Goal: Information Seeking & Learning: Find specific fact

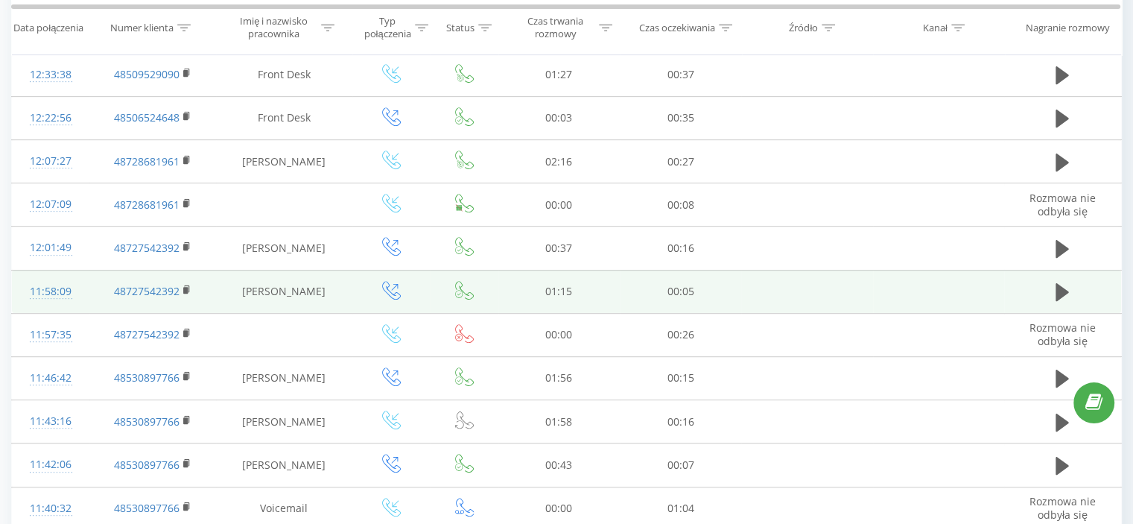
scroll to position [685, 0]
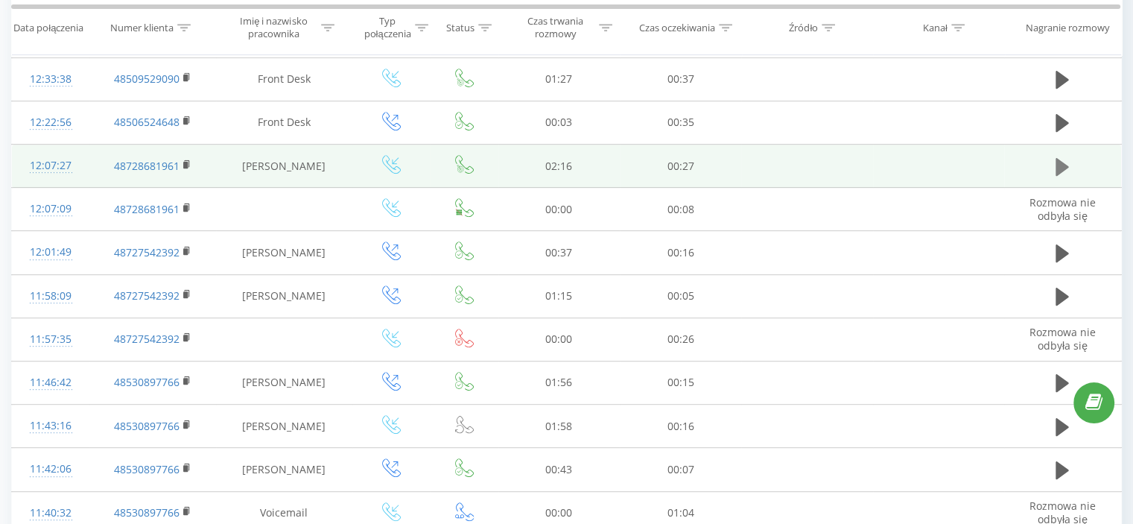
click at [1059, 159] on icon at bounding box center [1062, 166] width 13 height 18
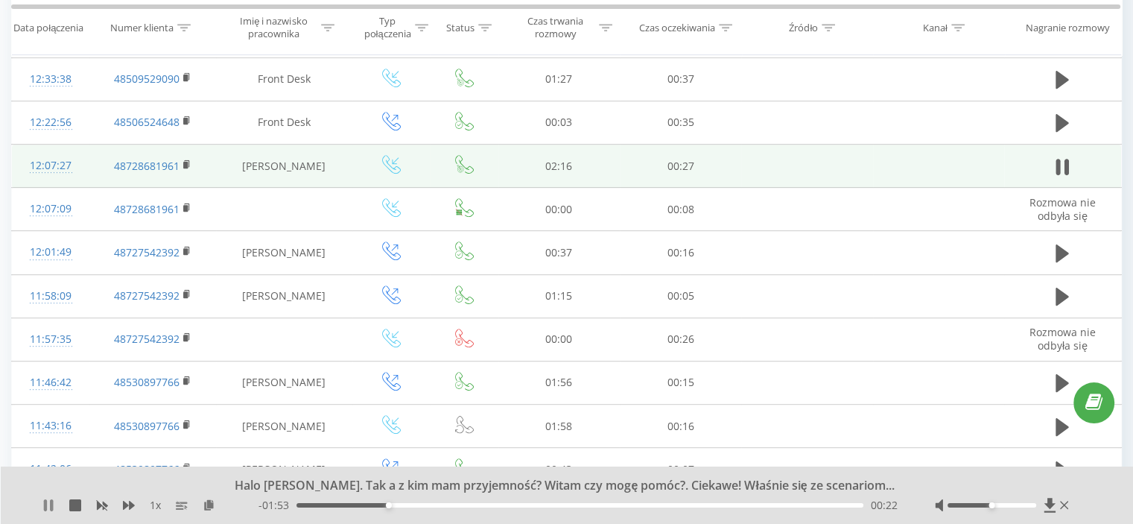
click at [45, 506] on icon at bounding box center [45, 505] width 3 height 12
drag, startPoint x: 387, startPoint y: 504, endPoint x: 295, endPoint y: 507, distance: 92.4
click at [297, 507] on div "00:00" at bounding box center [300, 505] width 6 height 6
click at [48, 506] on icon at bounding box center [48, 505] width 9 height 12
click at [48, 506] on icon at bounding box center [48, 505] width 12 height 12
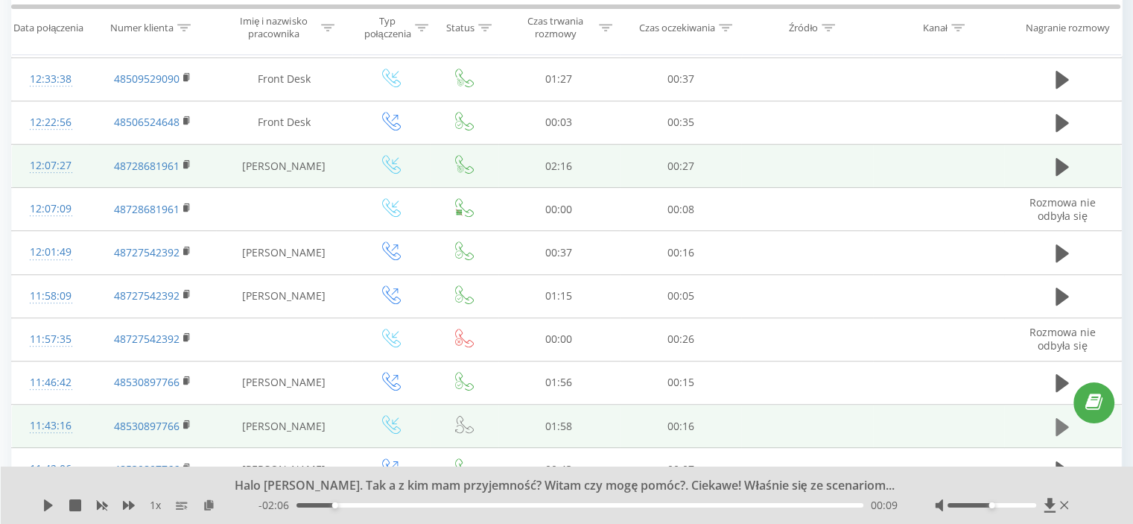
click at [1062, 424] on icon at bounding box center [1062, 426] width 13 height 18
drag, startPoint x: 995, startPoint y: 502, endPoint x: 1007, endPoint y: 506, distance: 12.5
click at [1007, 506] on div at bounding box center [1003, 505] width 137 height 15
drag, startPoint x: 991, startPoint y: 505, endPoint x: 1033, endPoint y: 506, distance: 42.5
click at [1033, 506] on div "Accessibility label" at bounding box center [1036, 505] width 6 height 6
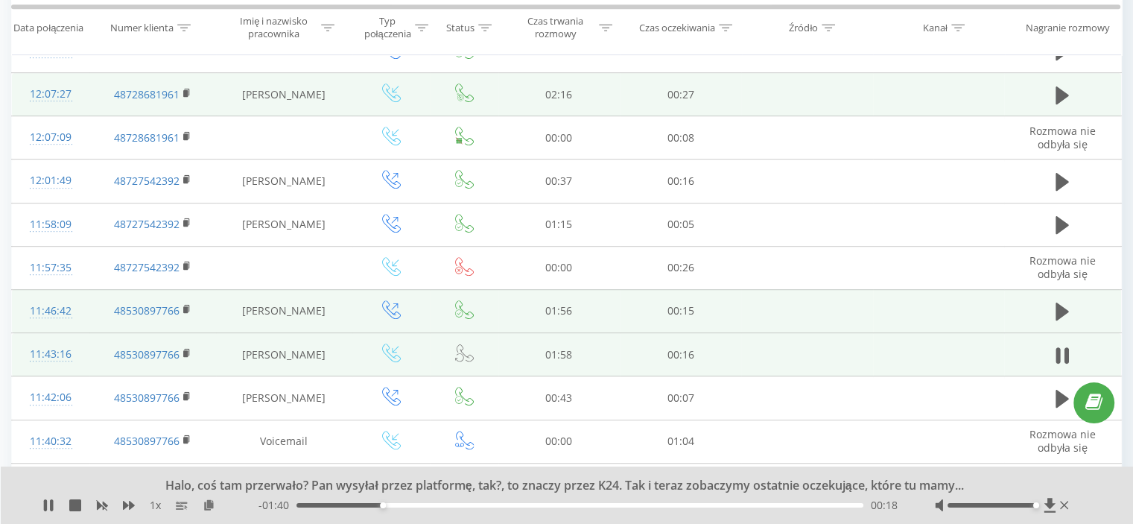
scroll to position [760, 0]
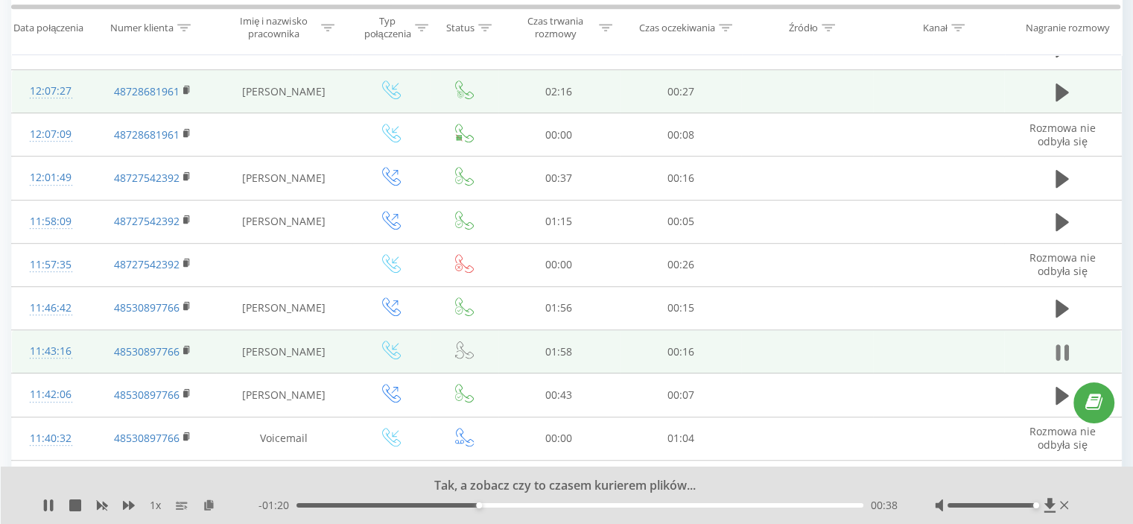
click at [1062, 347] on icon at bounding box center [1062, 352] width 13 height 21
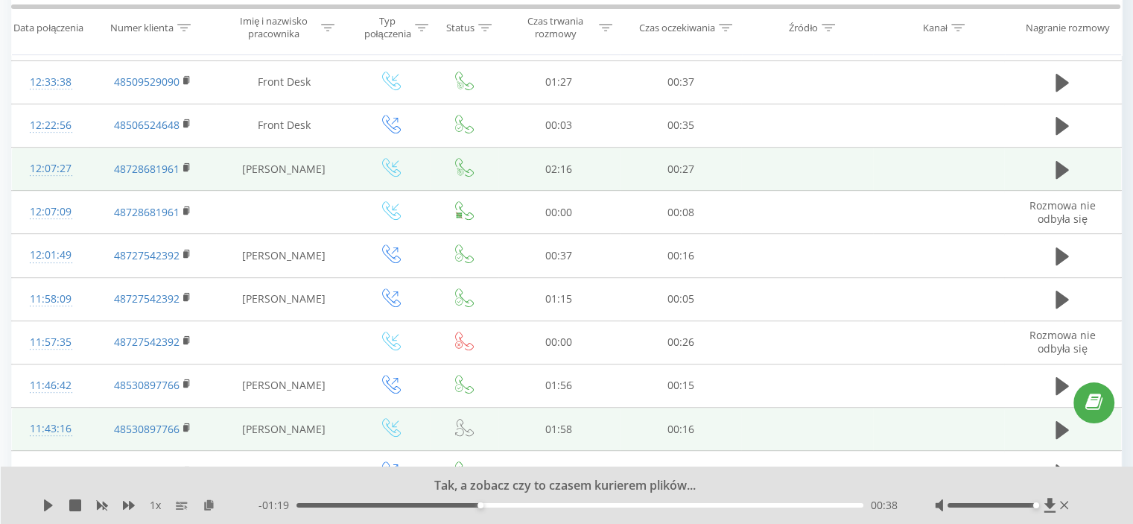
scroll to position [668, 0]
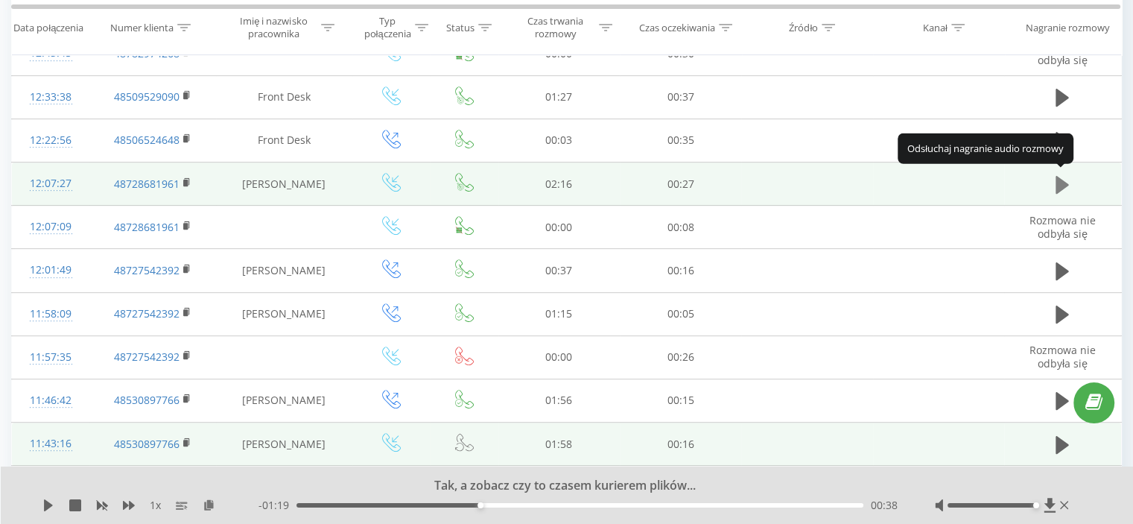
click at [1055, 180] on button at bounding box center [1062, 185] width 22 height 22
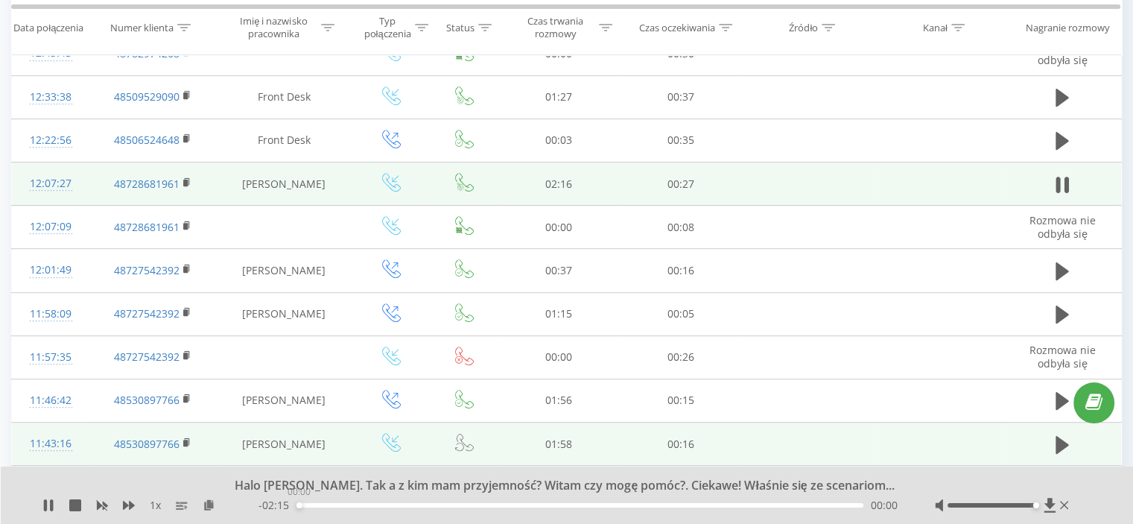
drag, startPoint x: 347, startPoint y: 504, endPoint x: 299, endPoint y: 502, distance: 48.5
click at [299, 502] on div "00:00" at bounding box center [300, 505] width 6 height 6
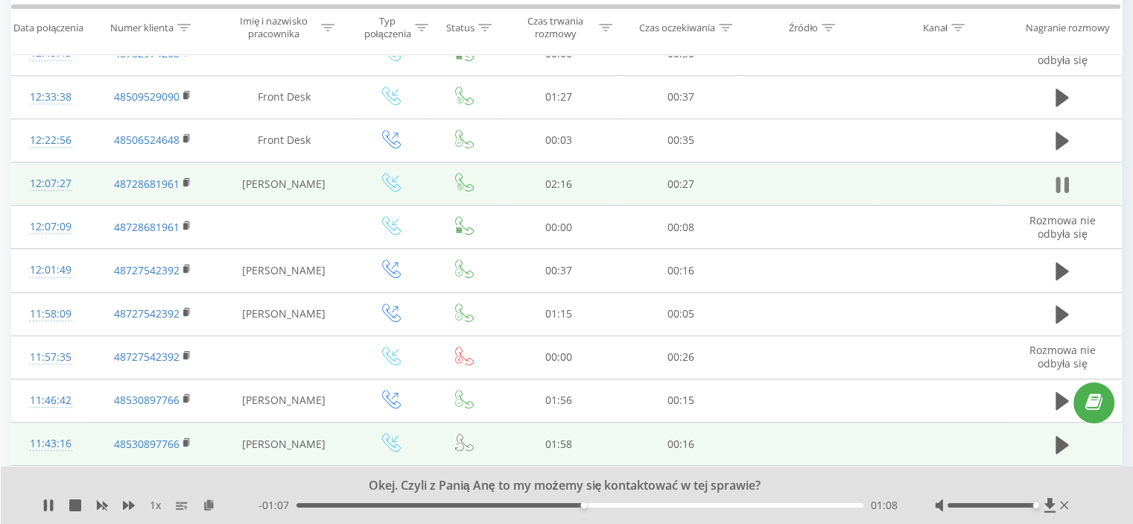
click at [1062, 181] on icon at bounding box center [1062, 184] width 13 height 21
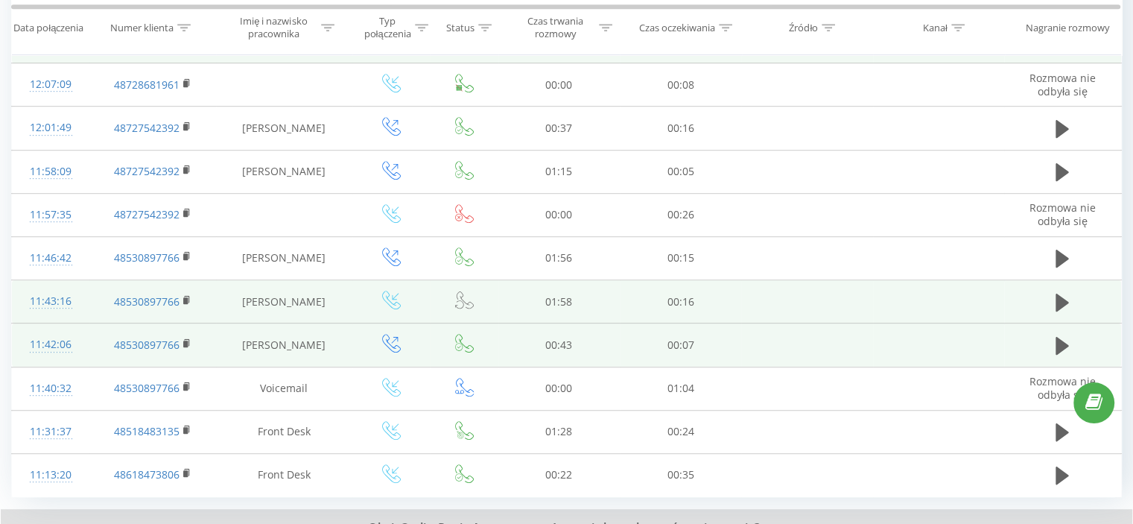
scroll to position [817, 0]
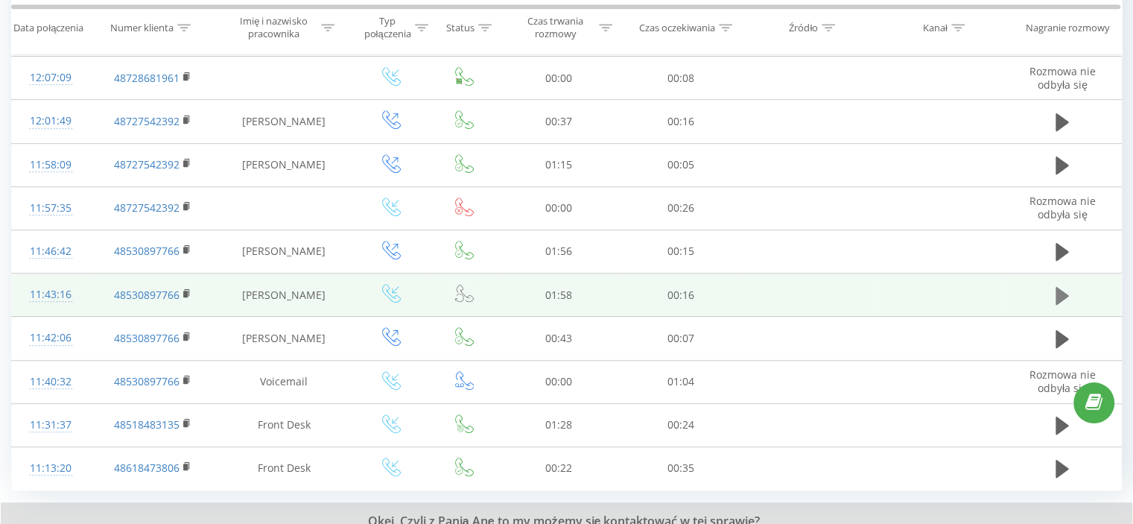
click at [1062, 296] on icon at bounding box center [1062, 295] width 13 height 18
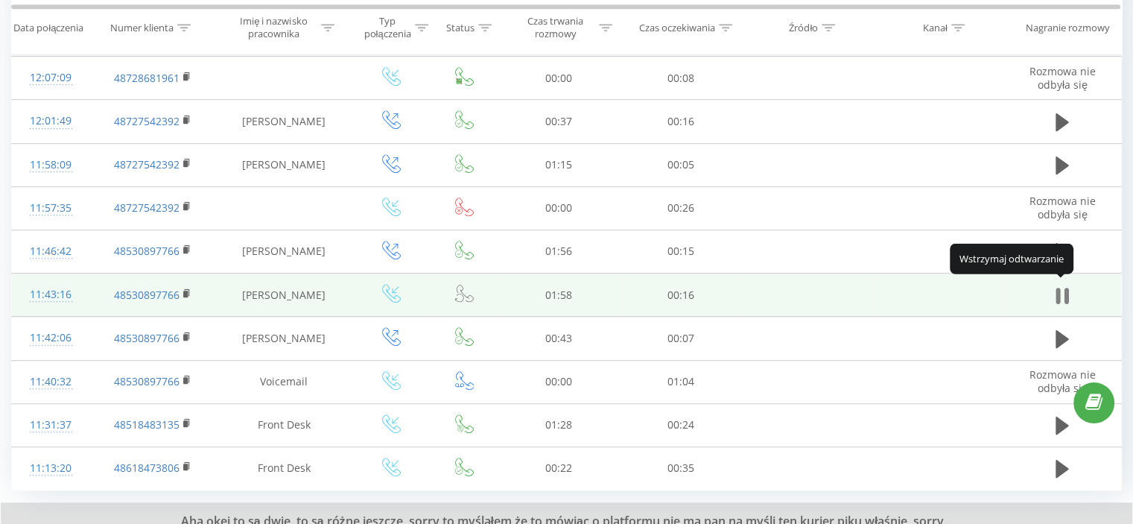
click at [1062, 291] on icon at bounding box center [1062, 295] width 13 height 21
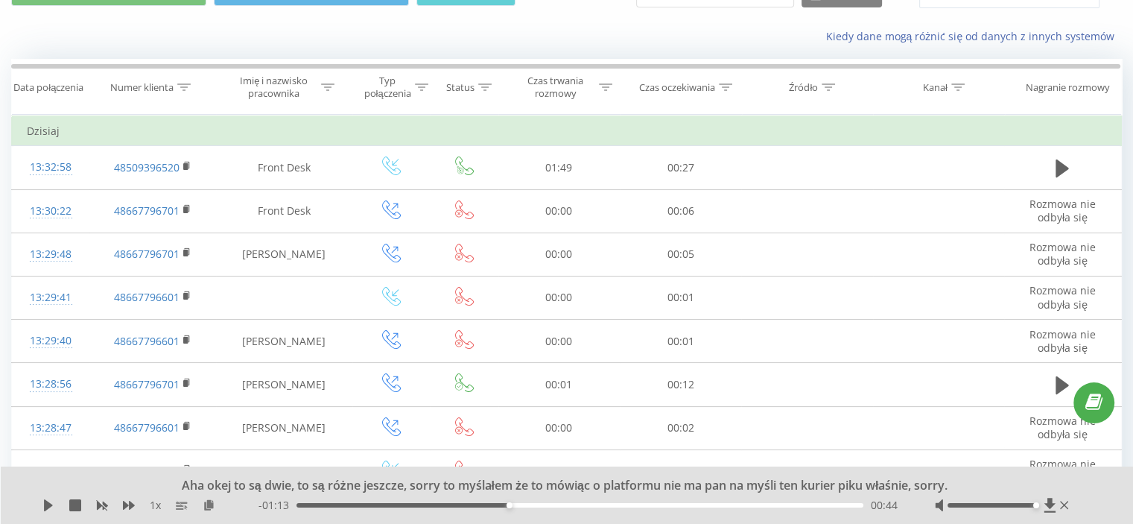
scroll to position [72, 0]
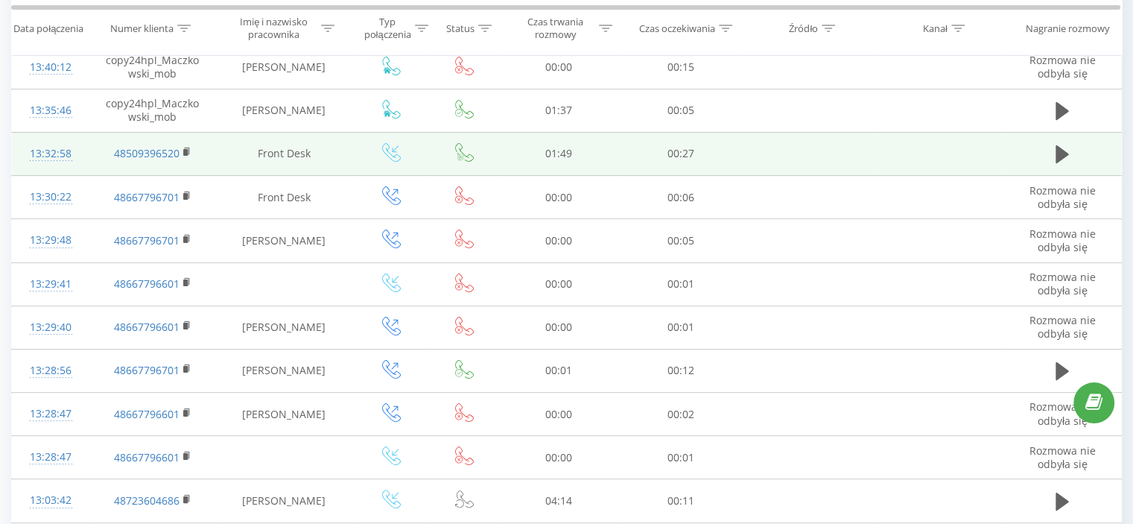
scroll to position [224, 0]
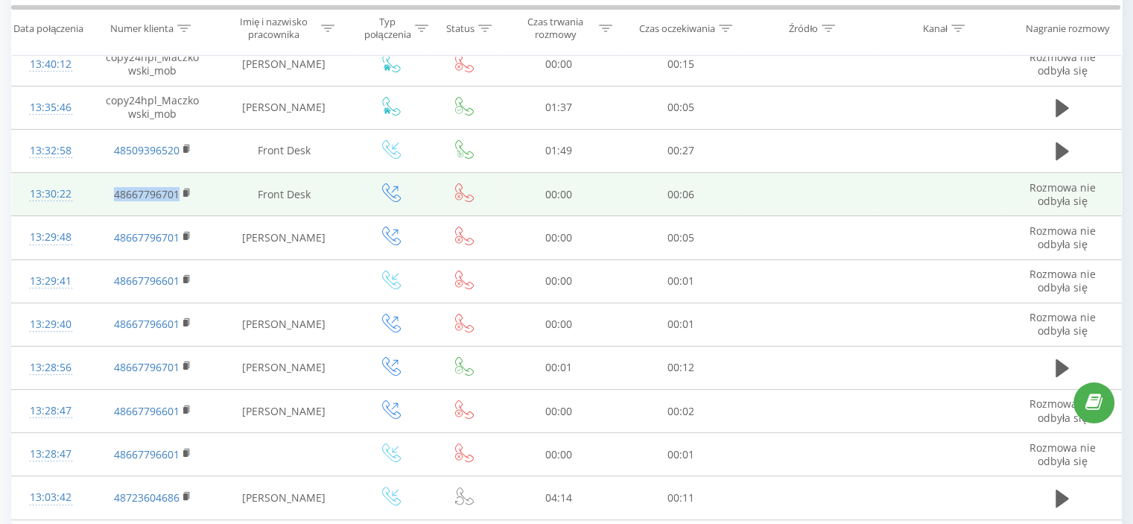
drag, startPoint x: 106, startPoint y: 190, endPoint x: 178, endPoint y: 198, distance: 72.7
click at [178, 198] on td "48667796701" at bounding box center [152, 194] width 127 height 43
copy link "48667796701"
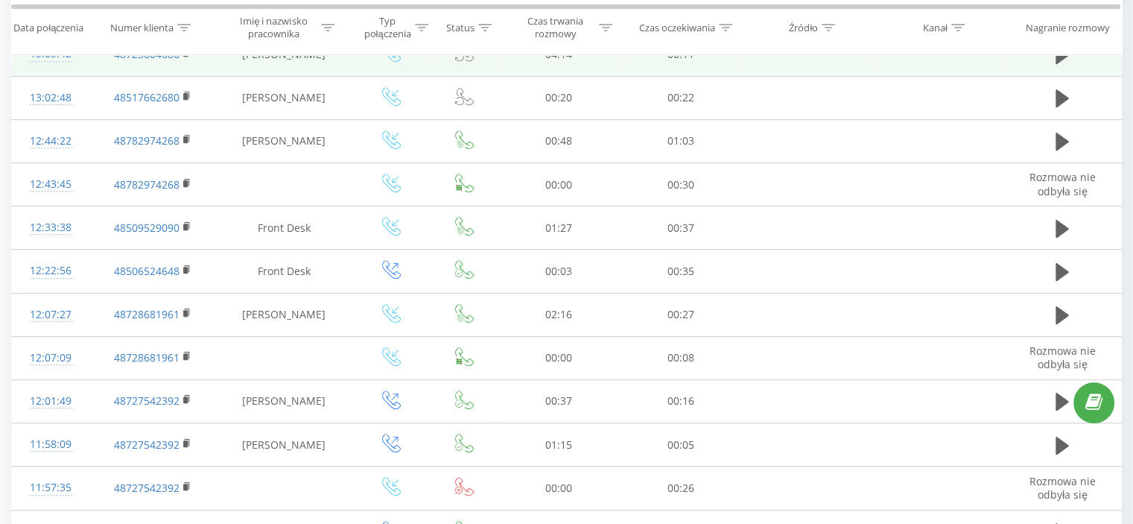
scroll to position [671, 0]
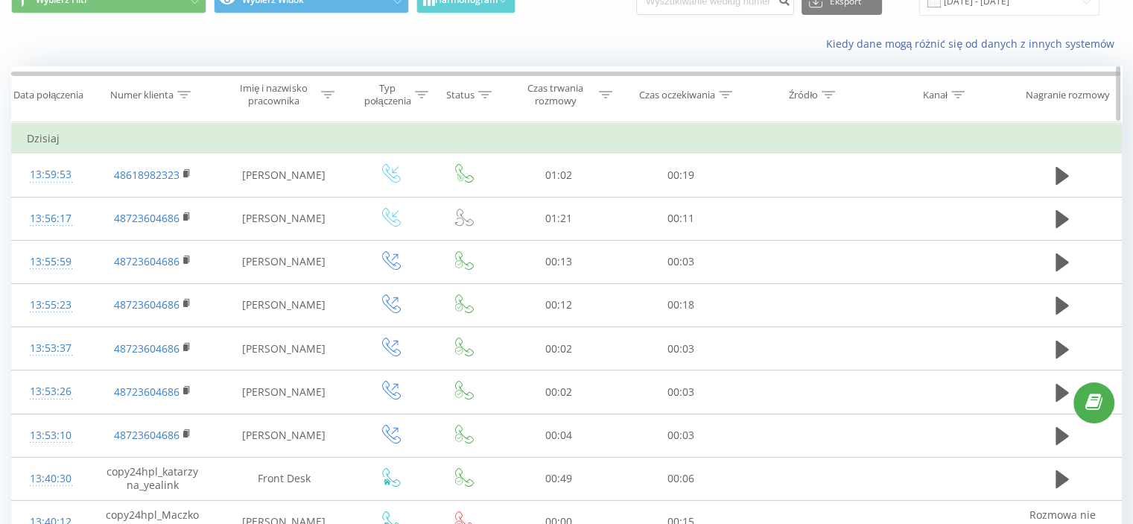
scroll to position [75, 0]
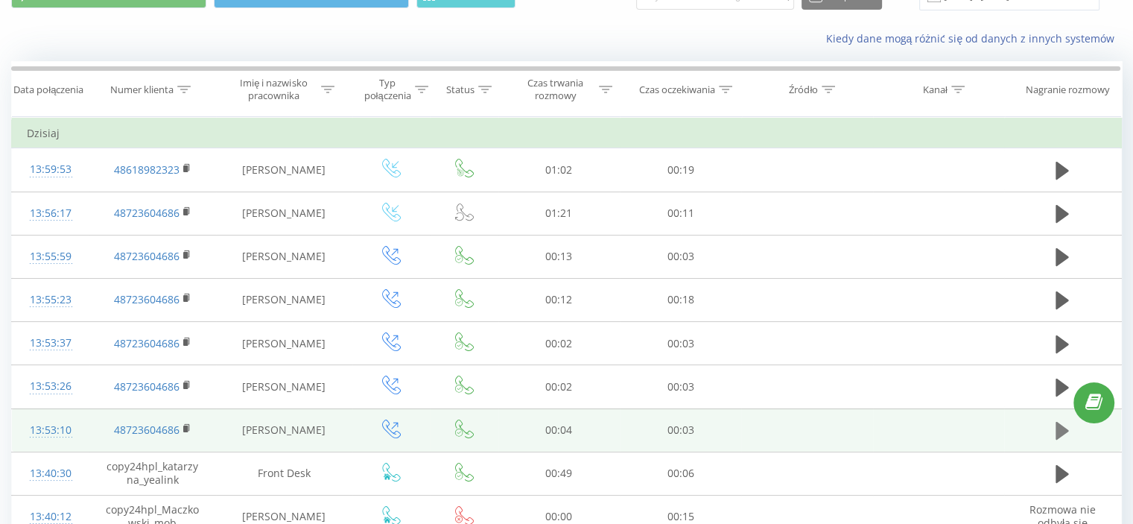
click at [1064, 432] on icon at bounding box center [1062, 431] width 13 height 18
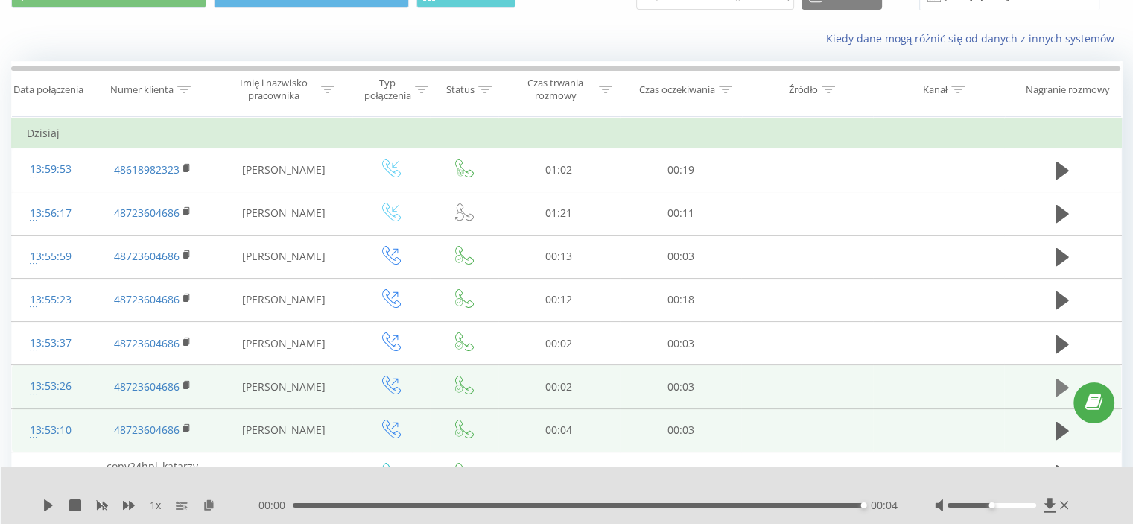
click at [1057, 378] on icon at bounding box center [1062, 387] width 13 height 18
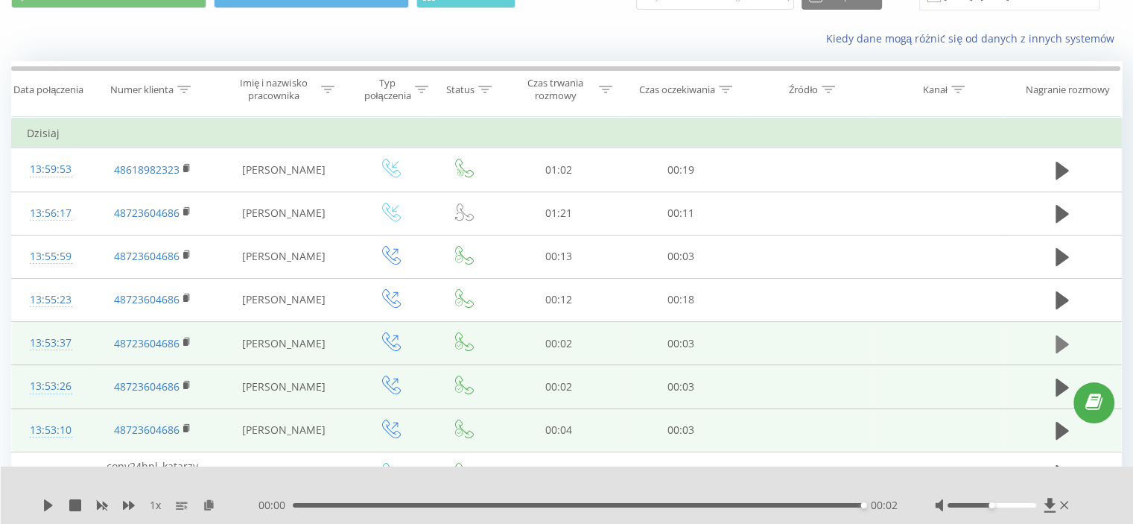
click at [1062, 340] on icon at bounding box center [1062, 344] width 13 height 18
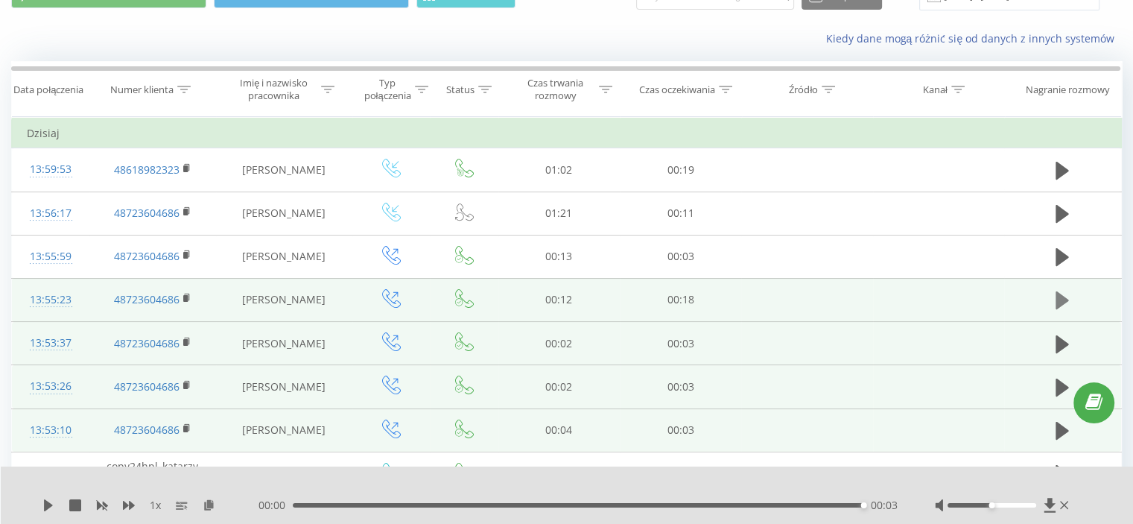
click at [1056, 294] on icon at bounding box center [1062, 300] width 13 height 21
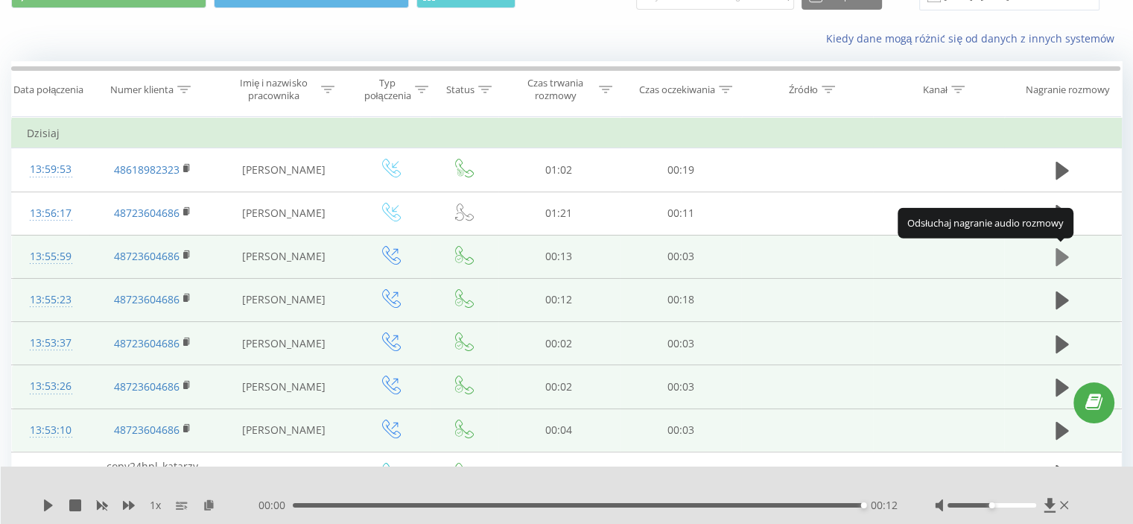
click at [1062, 254] on icon at bounding box center [1062, 257] width 13 height 18
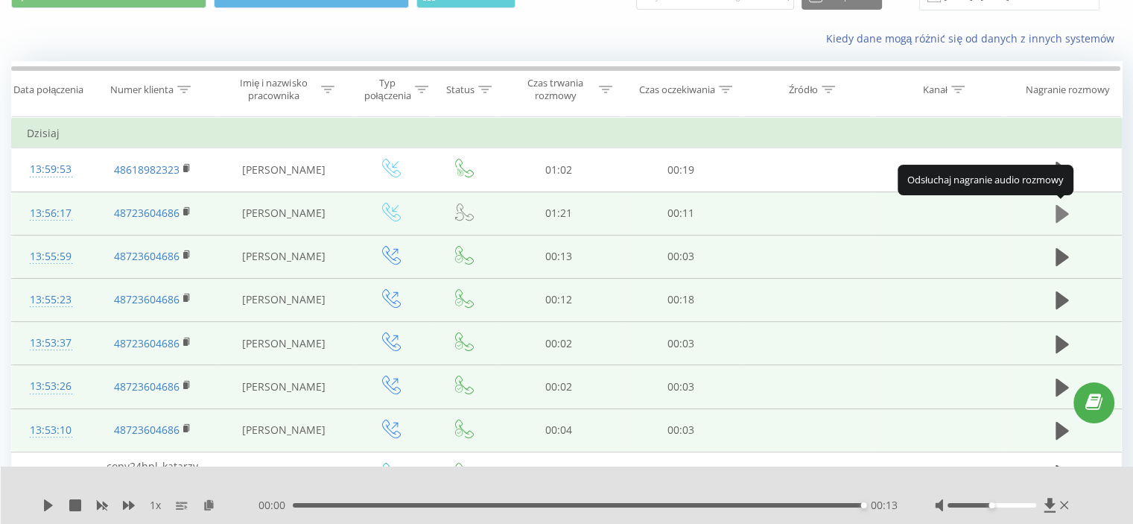
click at [1060, 214] on icon at bounding box center [1062, 214] width 13 height 18
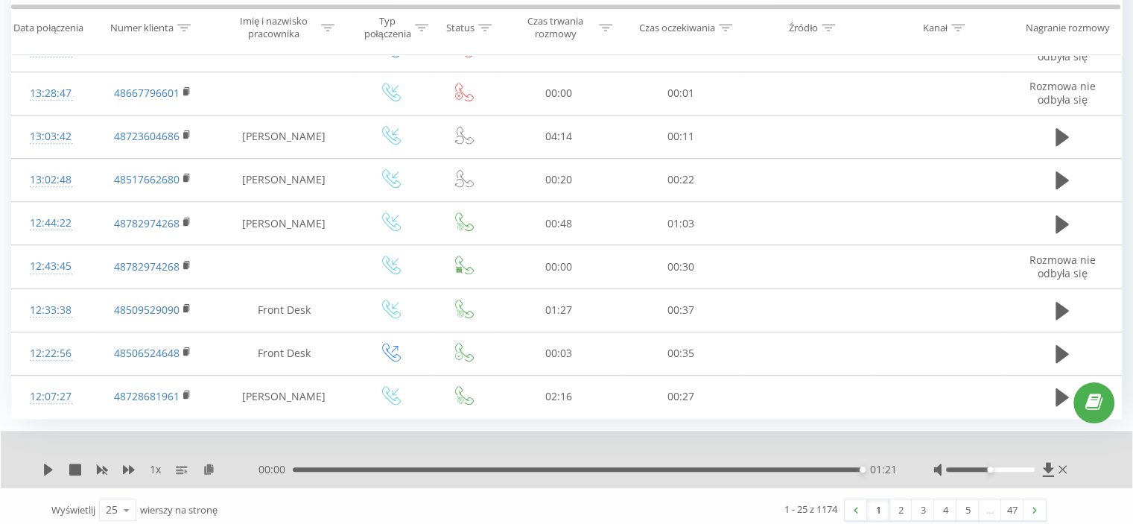
scroll to position [891, 0]
click at [897, 501] on link "2" at bounding box center [901, 506] width 22 height 21
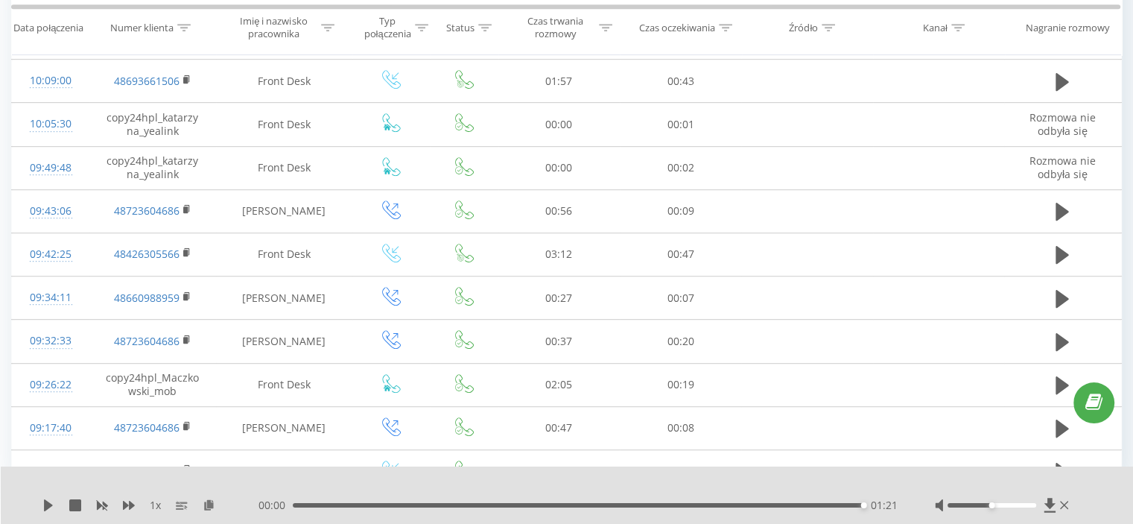
scroll to position [834, 0]
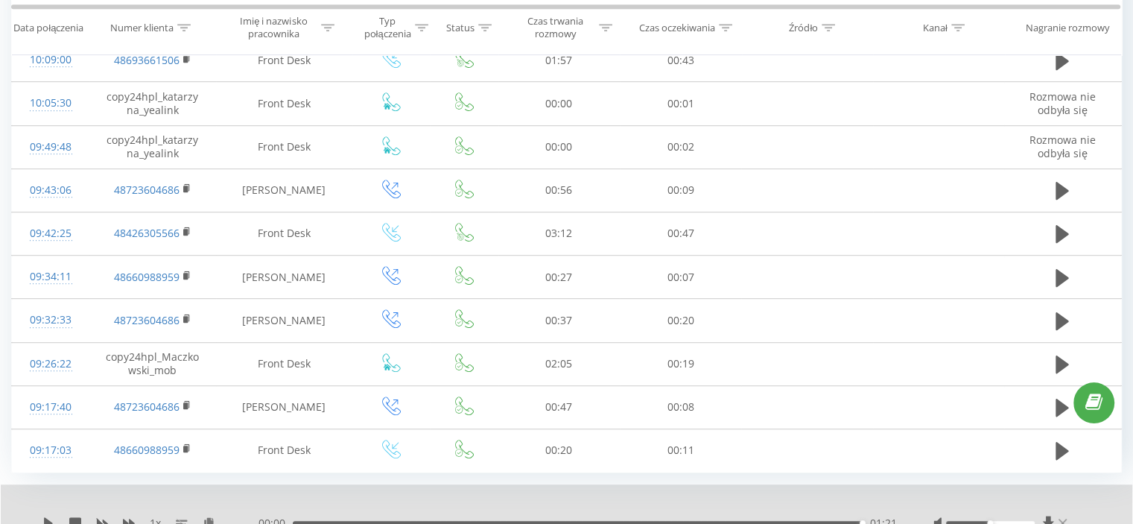
click at [1062, 519] on icon at bounding box center [1063, 523] width 8 height 12
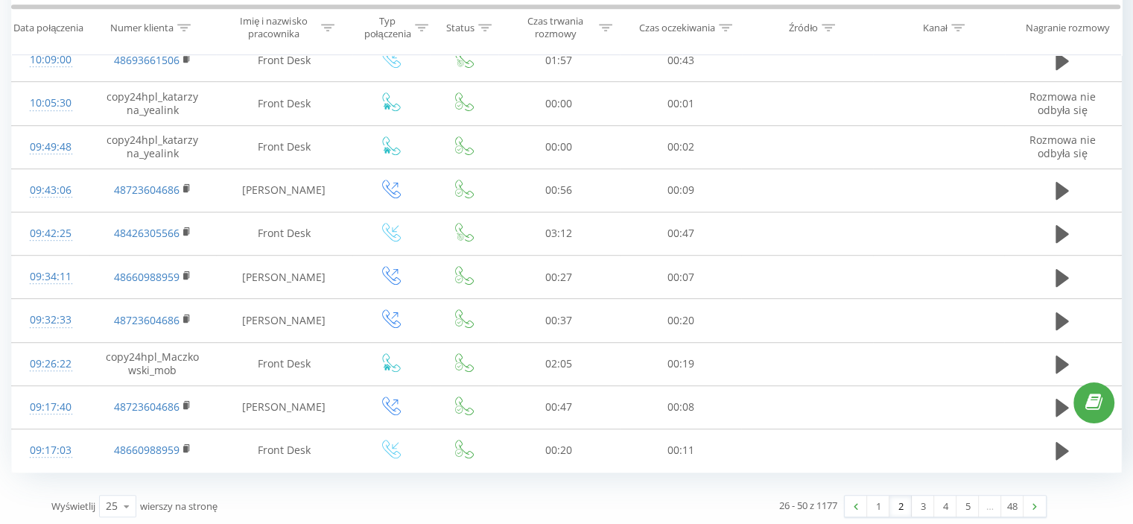
click at [894, 501] on link "2" at bounding box center [901, 505] width 22 height 21
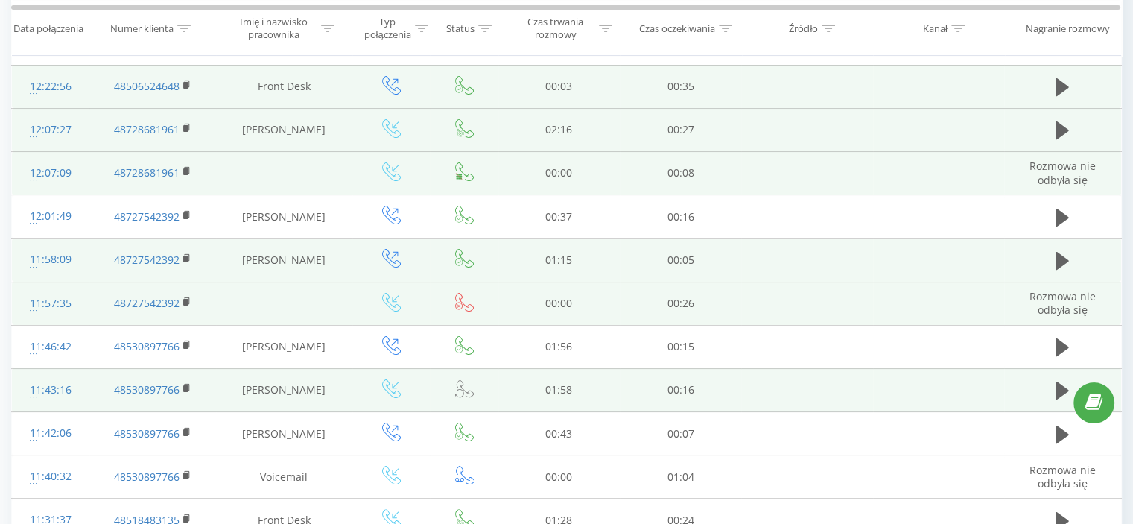
scroll to position [224, 0]
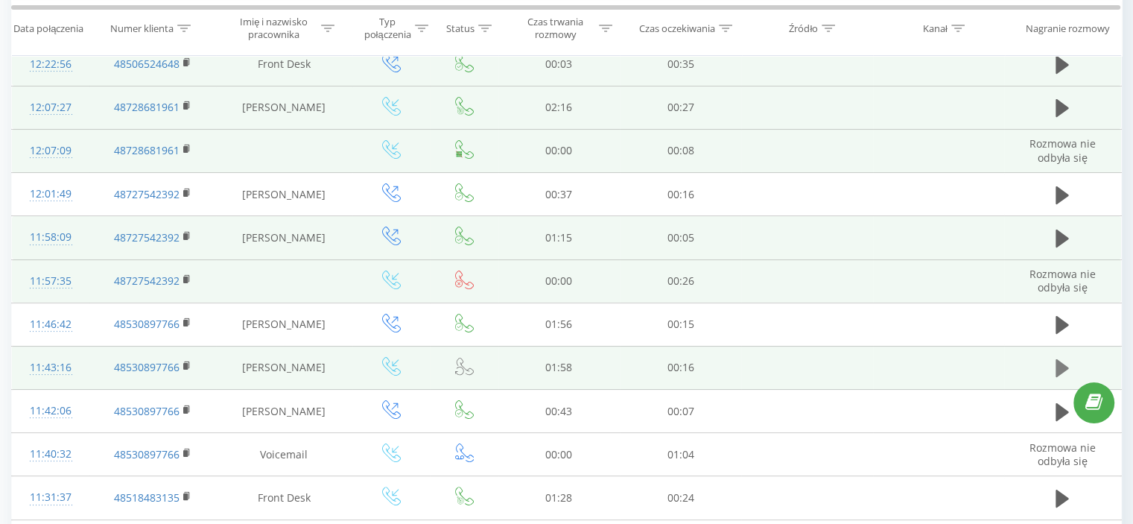
click at [1059, 369] on icon at bounding box center [1062, 368] width 13 height 18
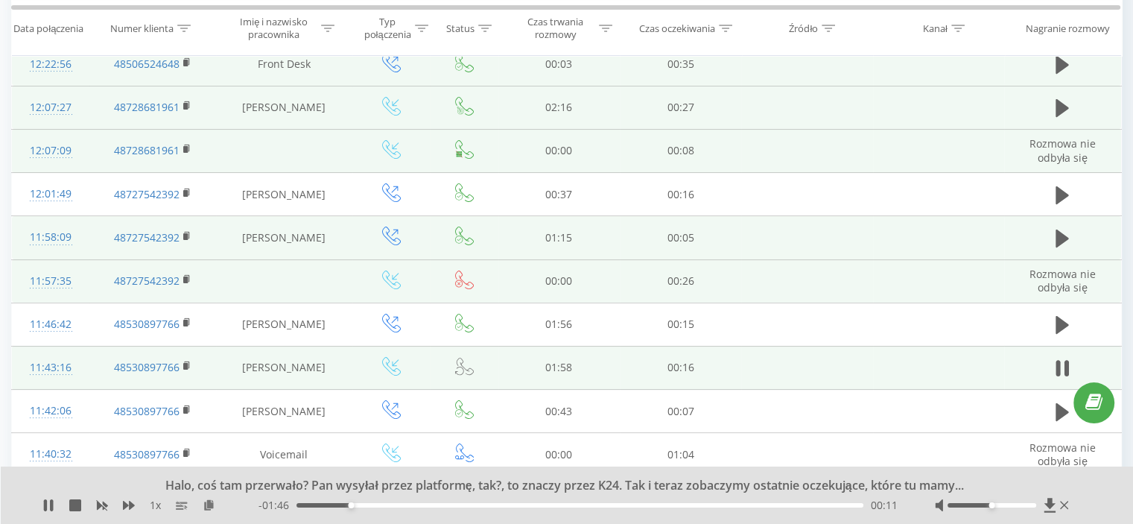
click at [1059, 369] on icon at bounding box center [1059, 368] width 4 height 16
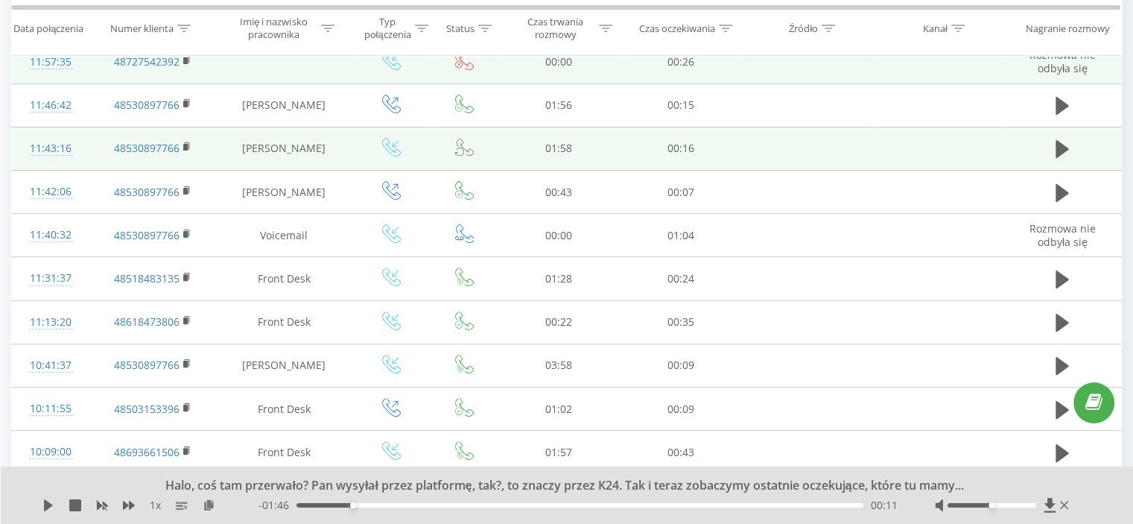
scroll to position [447, 0]
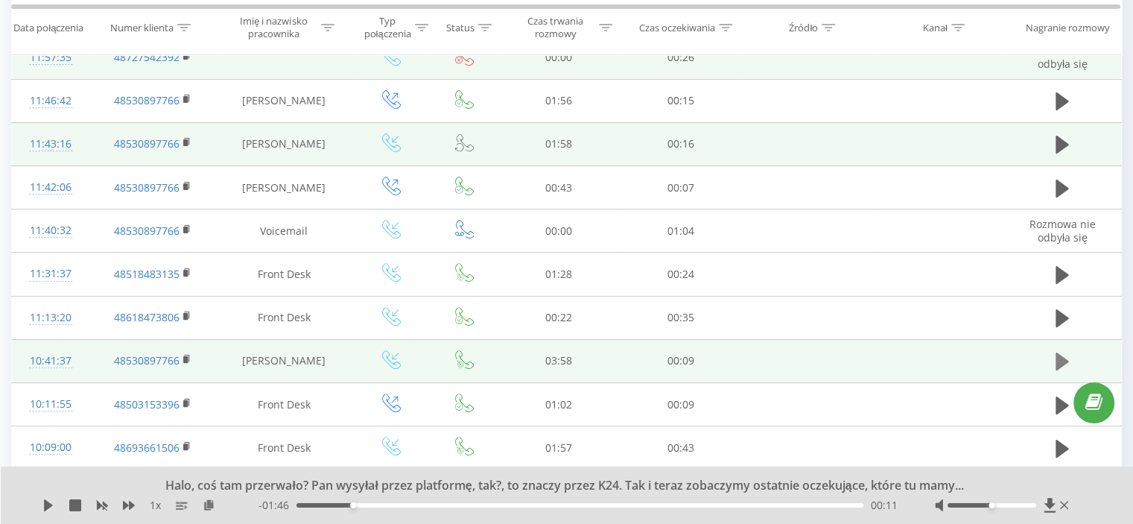
click at [1060, 361] on icon at bounding box center [1062, 361] width 13 height 18
click at [1060, 361] on icon at bounding box center [1059, 361] width 4 height 16
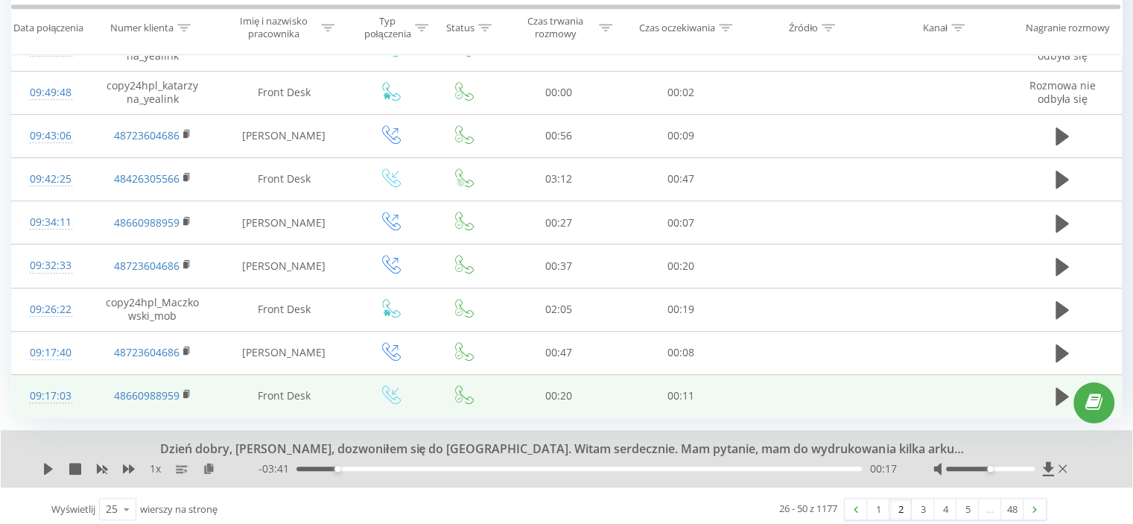
scroll to position [891, 0]
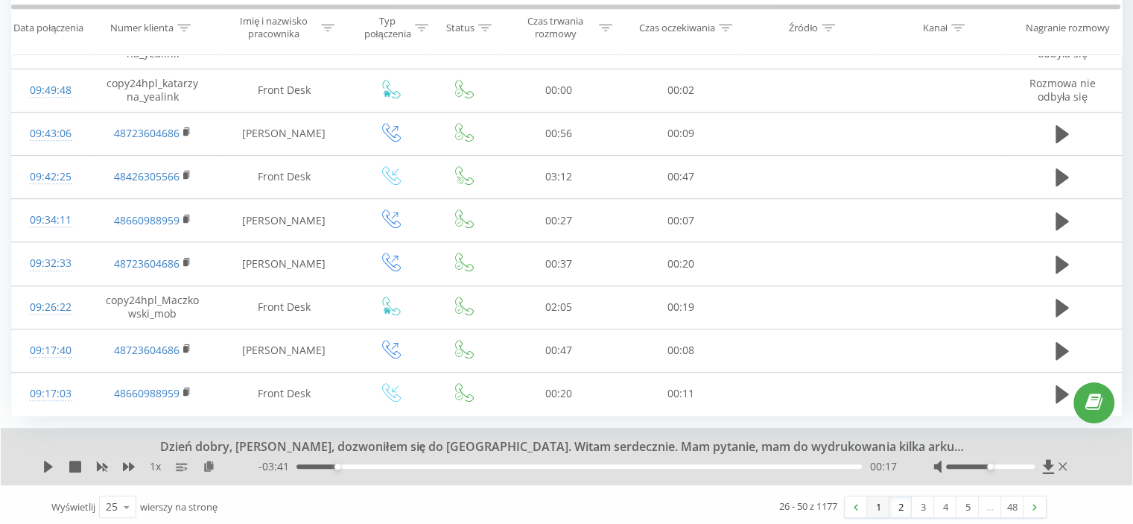
click at [878, 505] on link "1" at bounding box center [878, 506] width 22 height 21
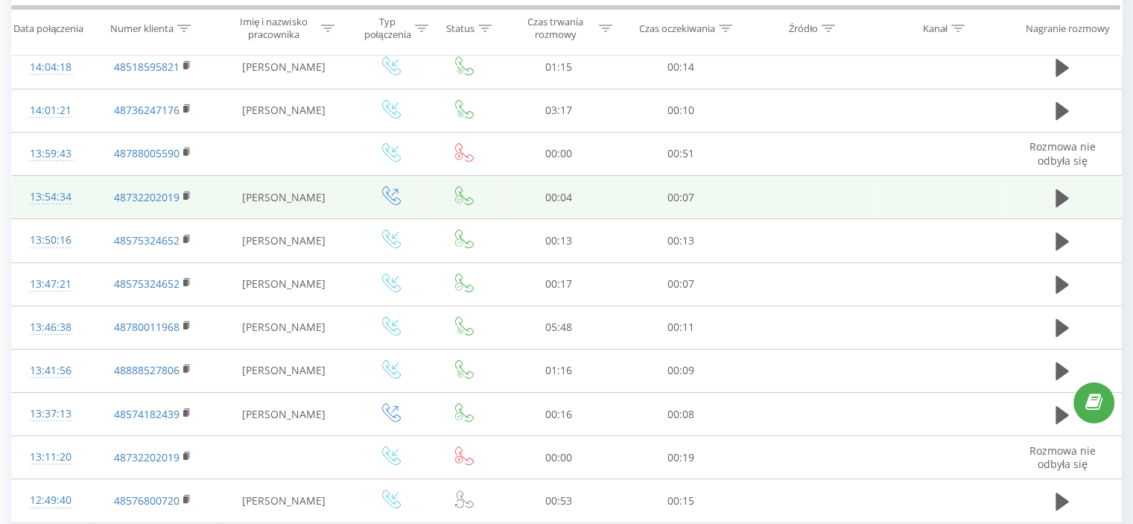
scroll to position [224, 0]
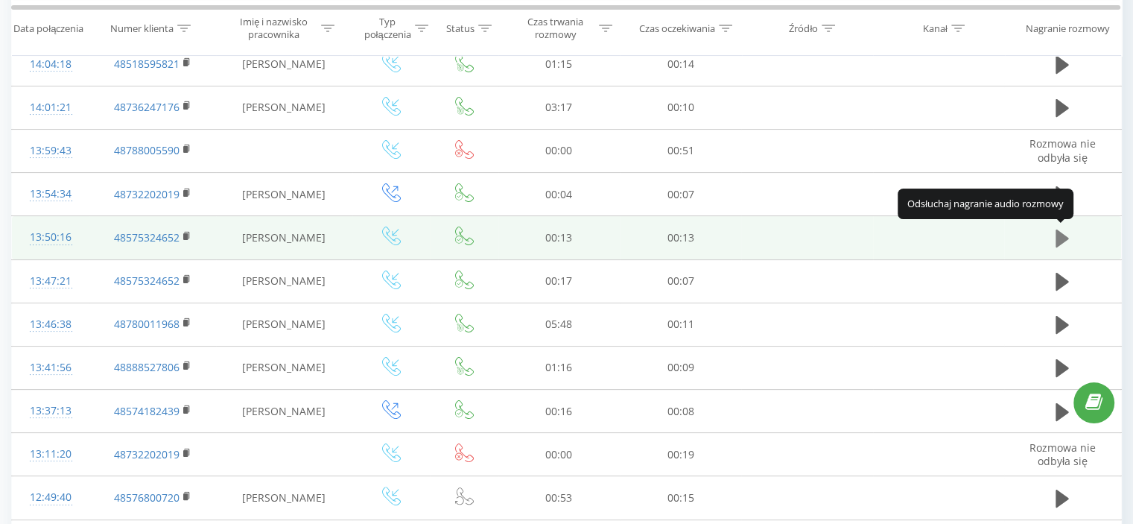
click at [1059, 241] on icon at bounding box center [1062, 238] width 13 height 18
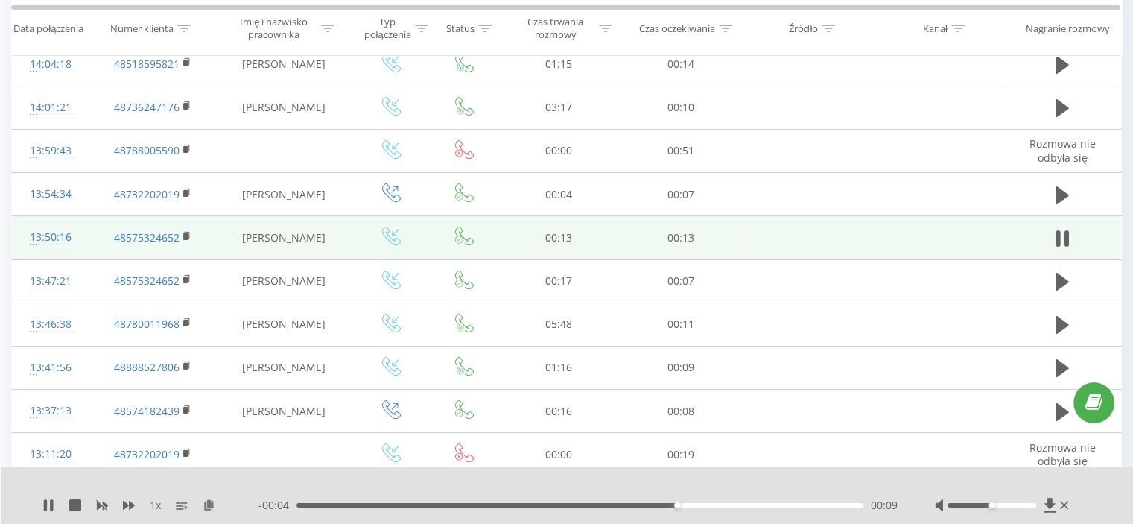
click at [1059, 241] on icon at bounding box center [1059, 238] width 4 height 16
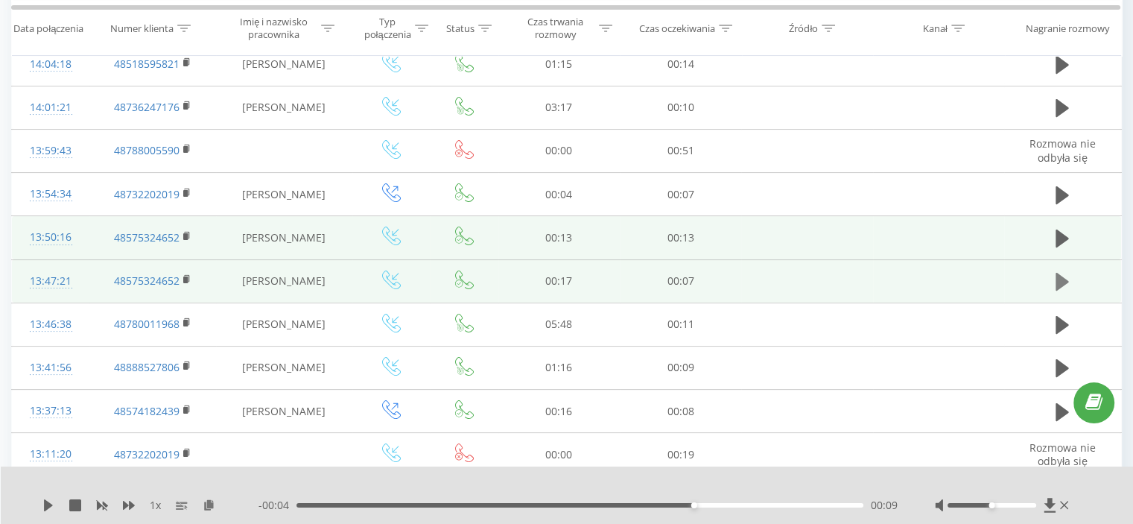
click at [1058, 282] on icon at bounding box center [1062, 282] width 13 height 18
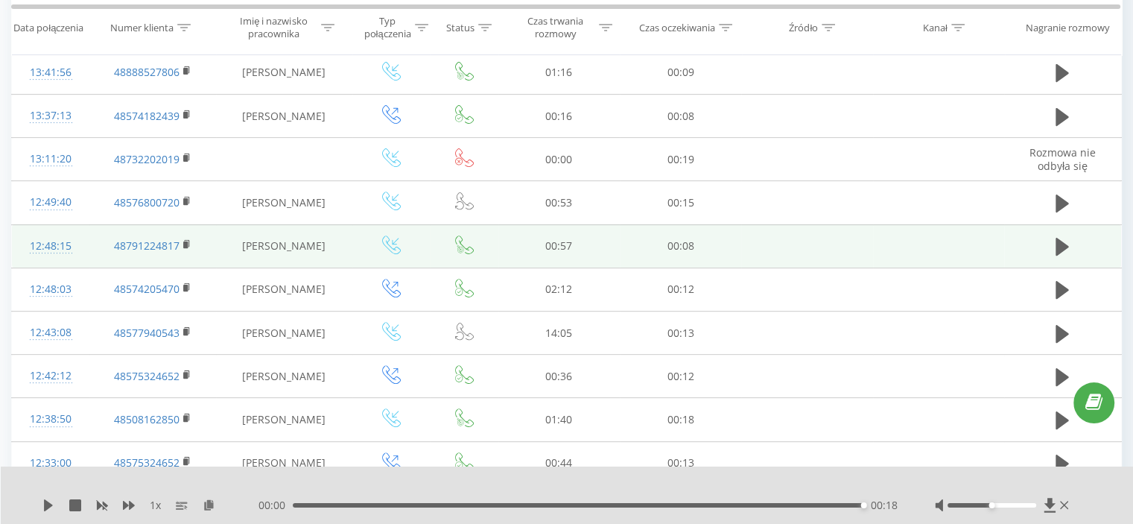
scroll to position [522, 0]
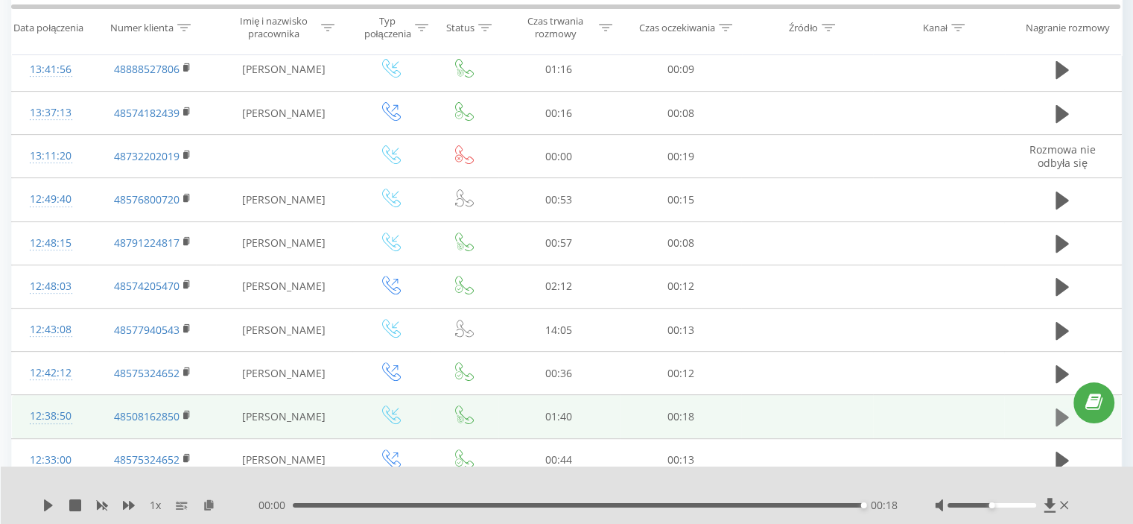
click at [1058, 416] on icon at bounding box center [1062, 417] width 13 height 18
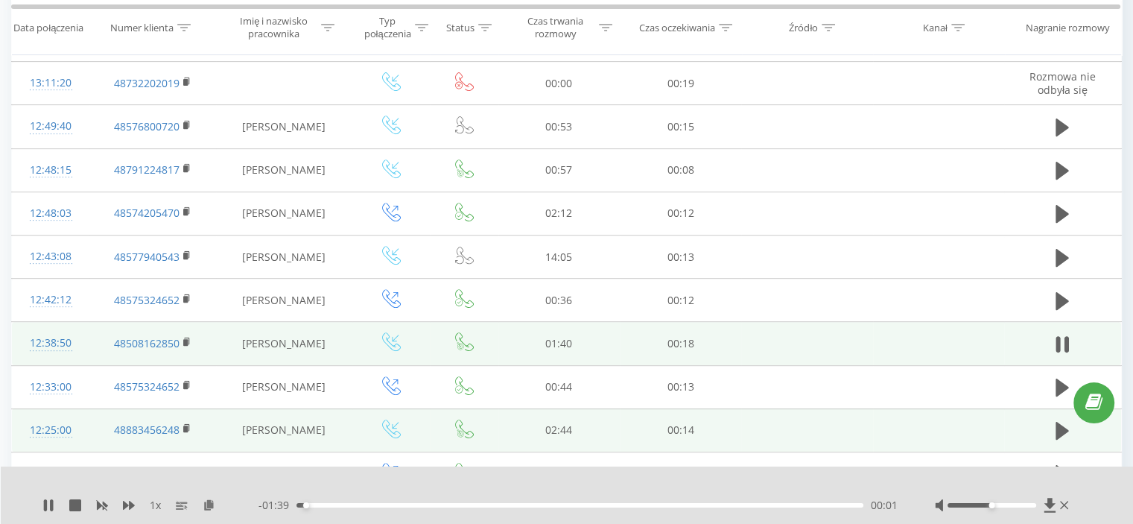
scroll to position [596, 0]
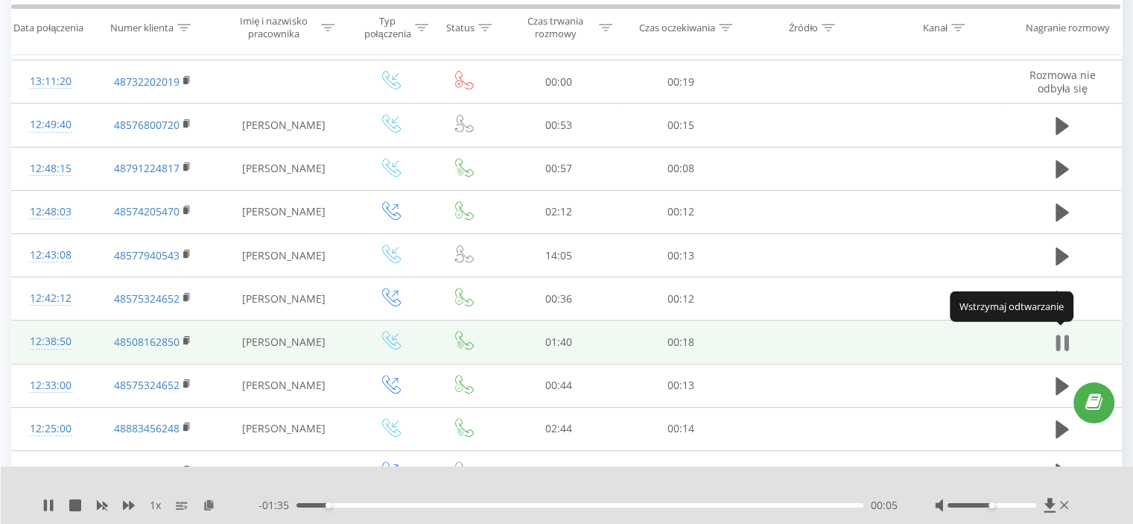
click at [1067, 338] on icon at bounding box center [1067, 343] width 4 height 16
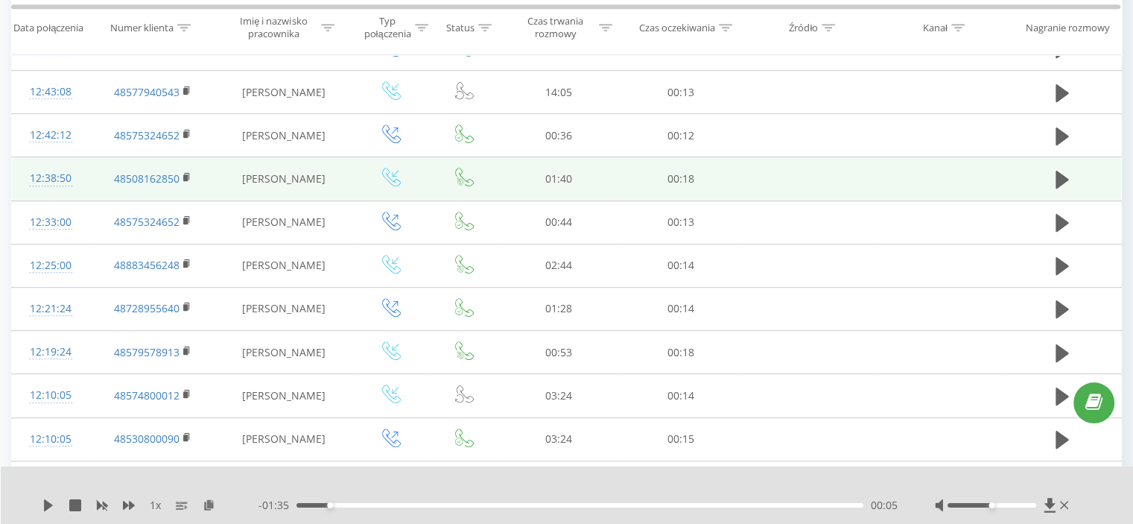
scroll to position [742, 0]
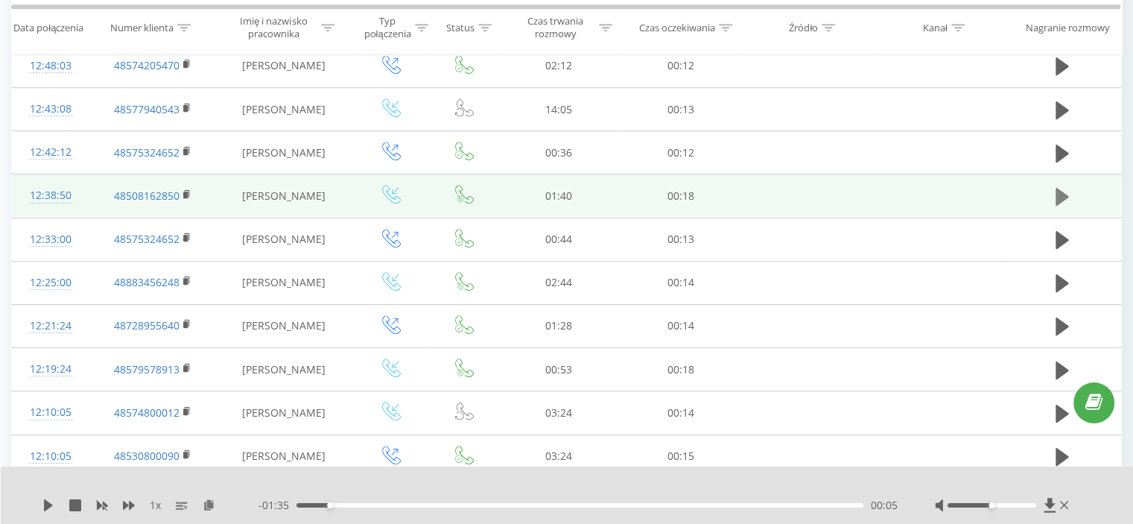
click at [1059, 193] on icon at bounding box center [1062, 197] width 13 height 18
click at [1059, 193] on icon at bounding box center [1059, 197] width 4 height 16
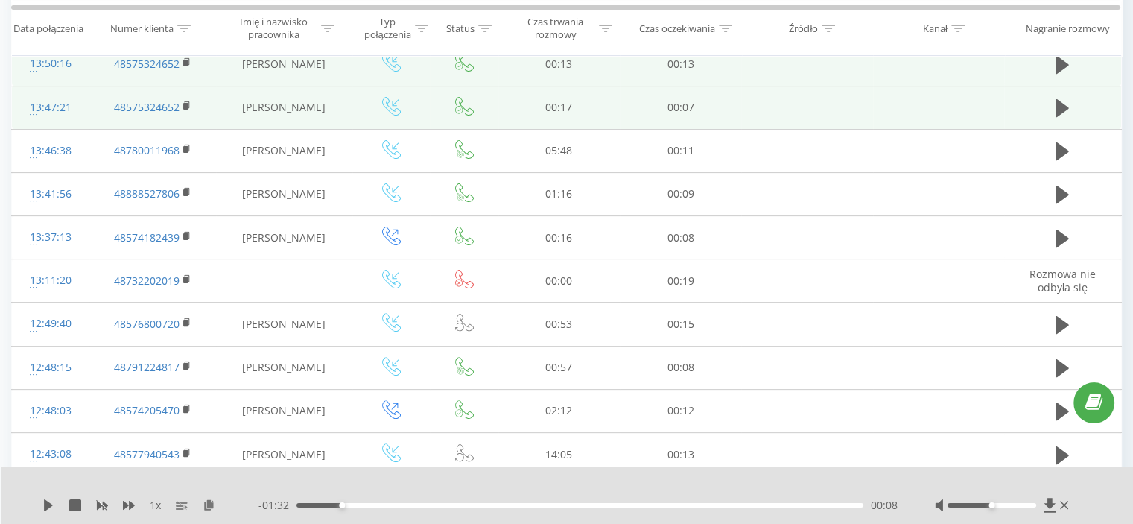
scroll to position [370, 0]
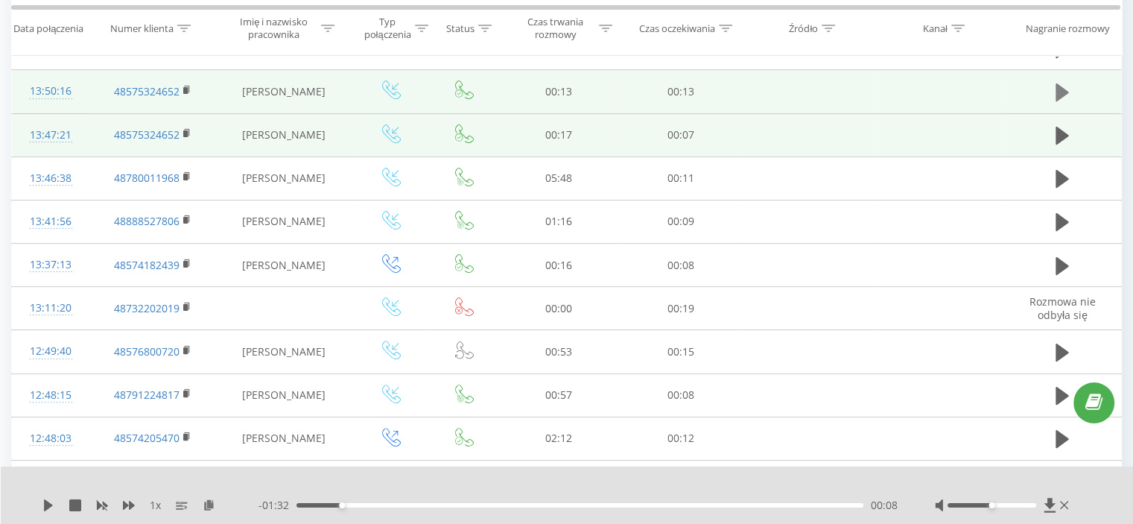
click at [1061, 88] on icon at bounding box center [1062, 92] width 13 height 18
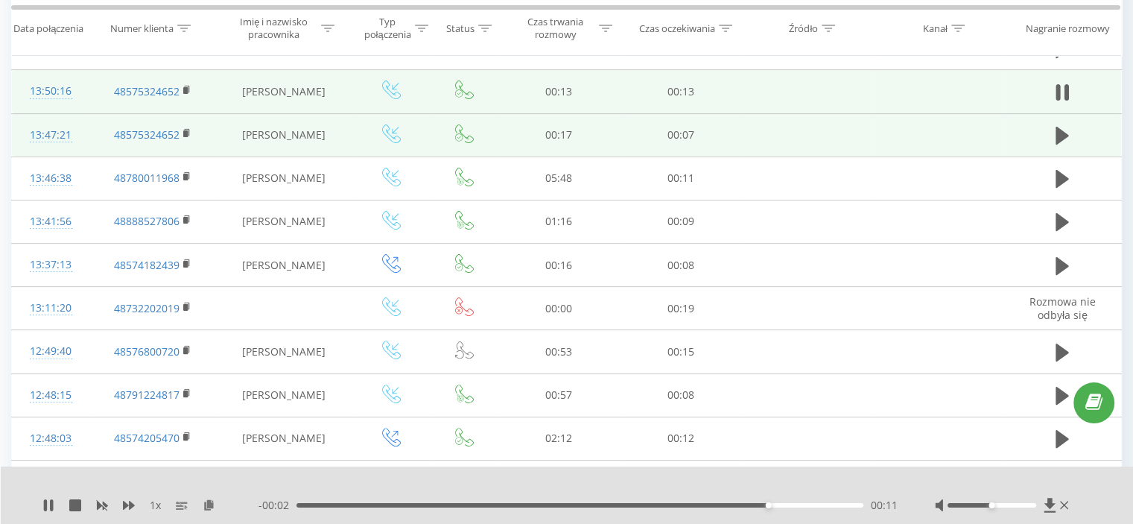
click at [1061, 88] on icon at bounding box center [1062, 92] width 13 height 21
click at [1059, 133] on icon at bounding box center [1062, 136] width 13 height 18
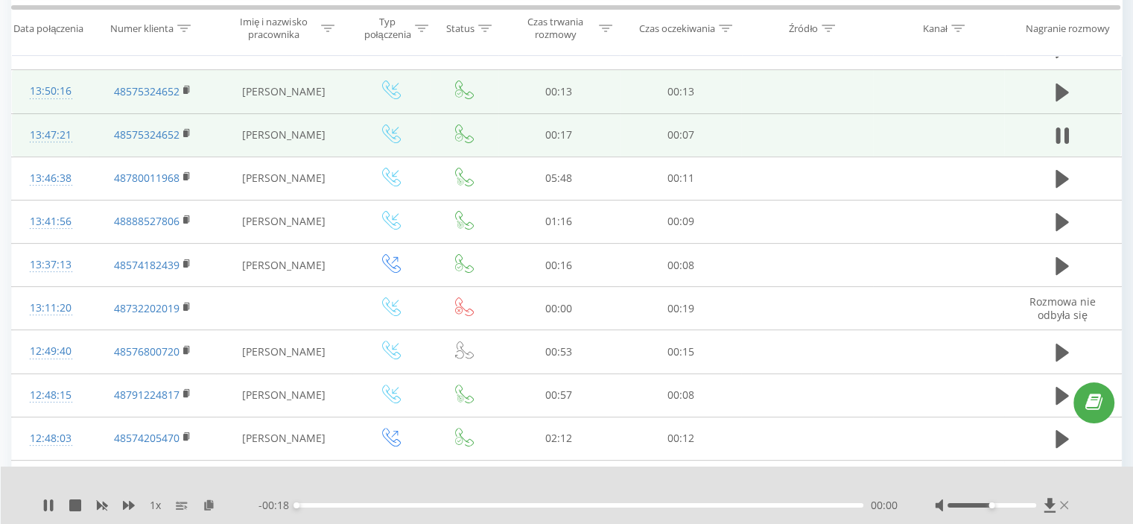
click at [1063, 504] on icon at bounding box center [1064, 505] width 9 height 8
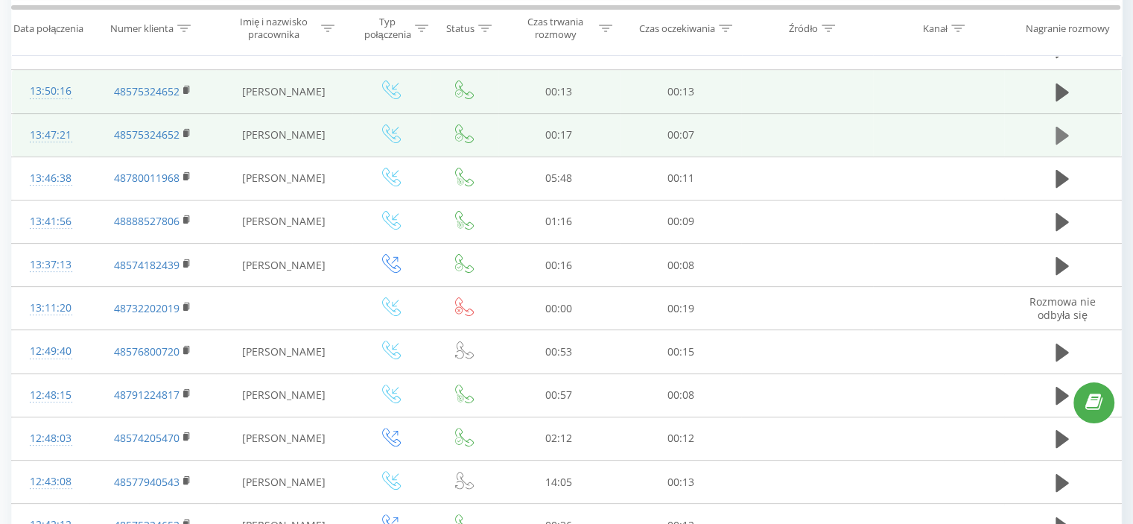
click at [1062, 133] on icon at bounding box center [1062, 136] width 13 height 18
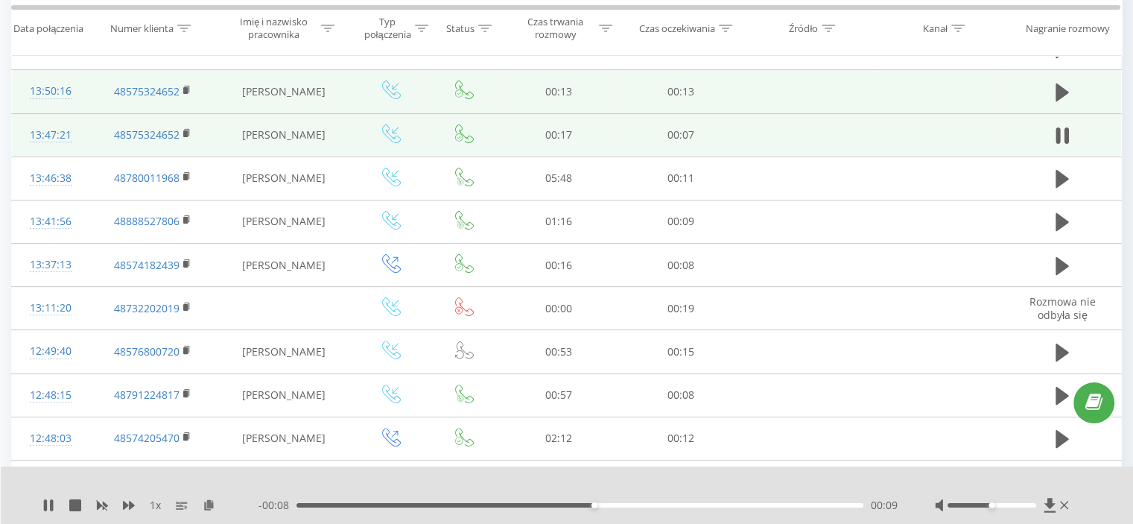
click at [1062, 133] on icon at bounding box center [1062, 135] width 13 height 21
click at [1064, 503] on icon at bounding box center [1064, 505] width 9 height 12
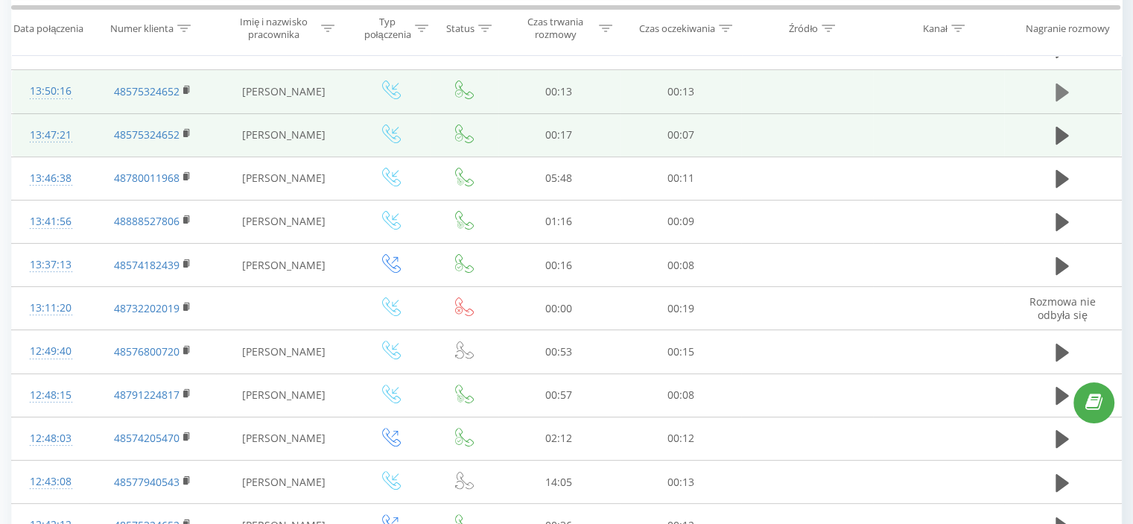
click at [1058, 89] on icon at bounding box center [1062, 92] width 13 height 18
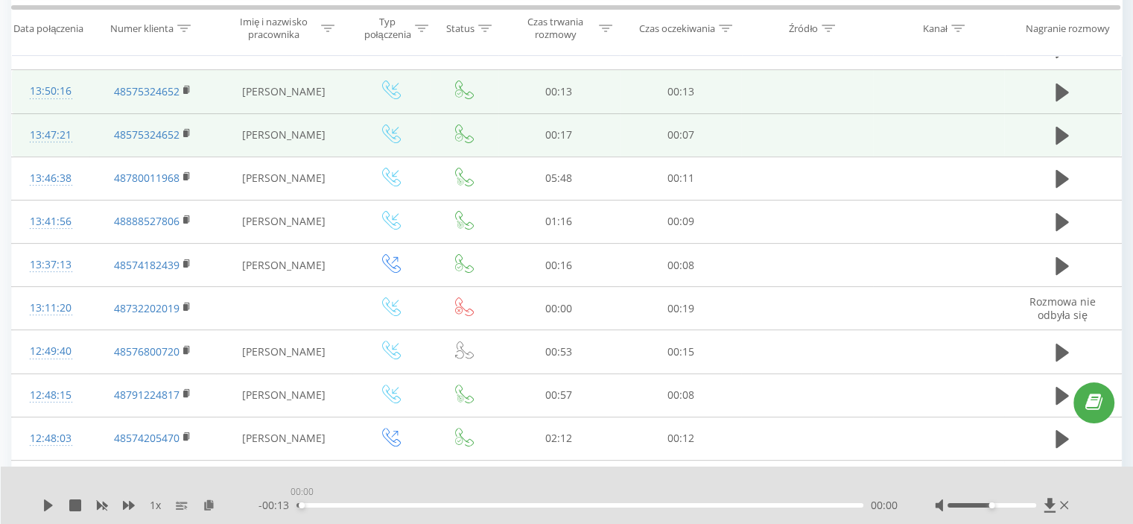
click at [298, 504] on div "00:00" at bounding box center [580, 505] width 567 height 4
click at [43, 502] on icon at bounding box center [48, 505] width 12 height 12
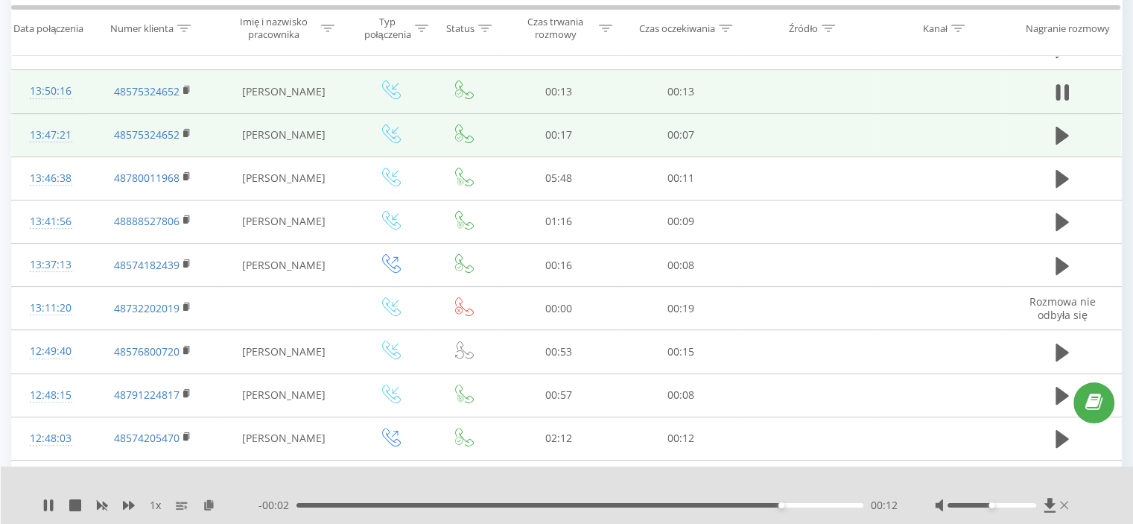
click at [1065, 507] on icon at bounding box center [1064, 505] width 9 height 8
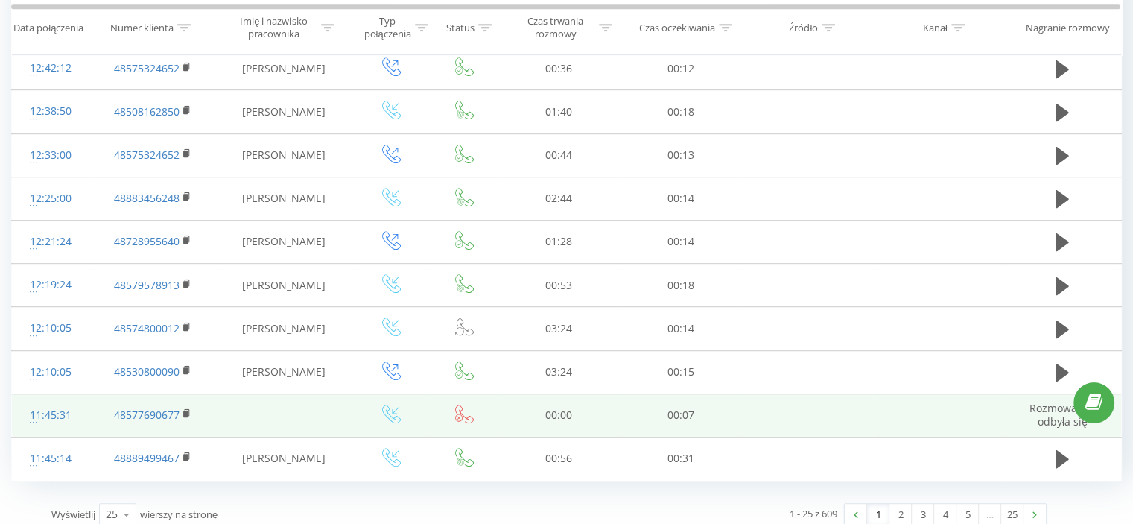
scroll to position [834, 0]
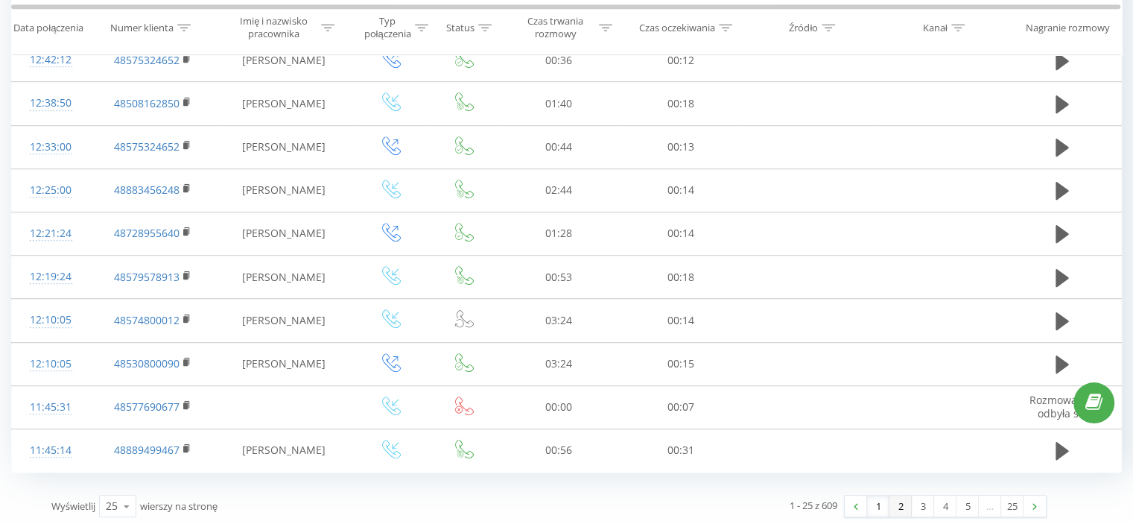
click at [899, 503] on link "2" at bounding box center [901, 505] width 22 height 21
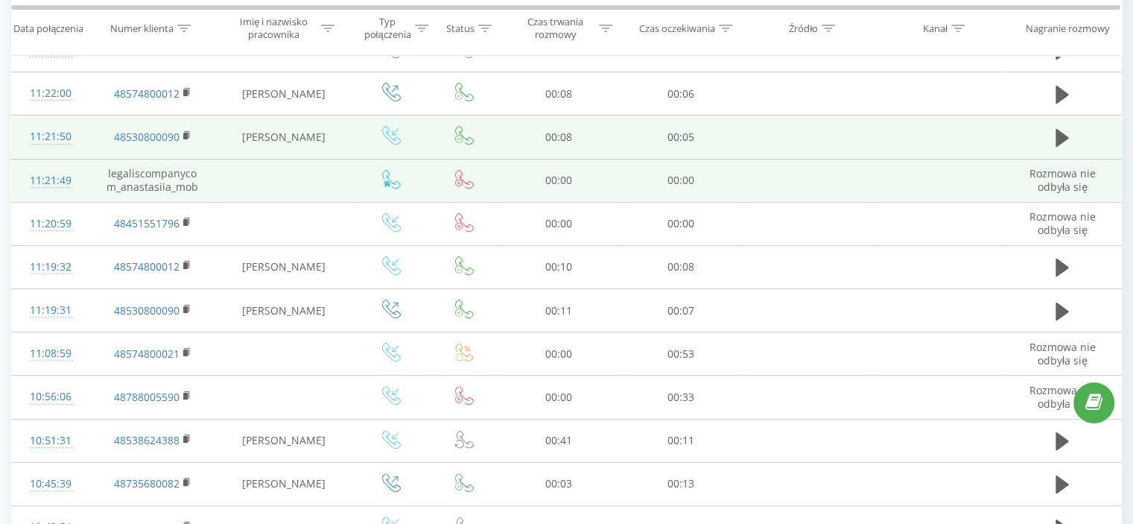
scroll to position [98, 0]
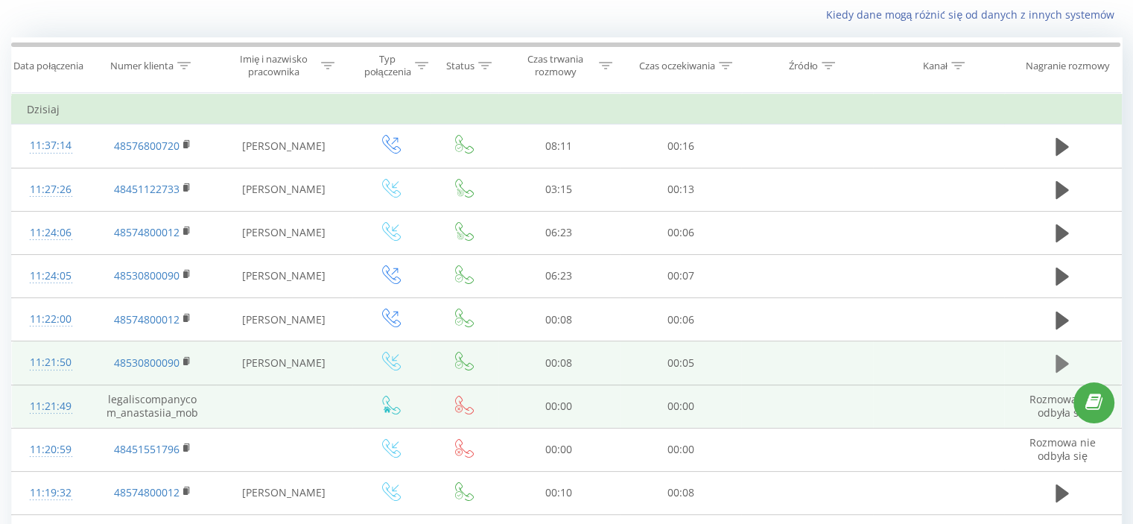
click at [1062, 357] on icon at bounding box center [1062, 364] width 13 height 18
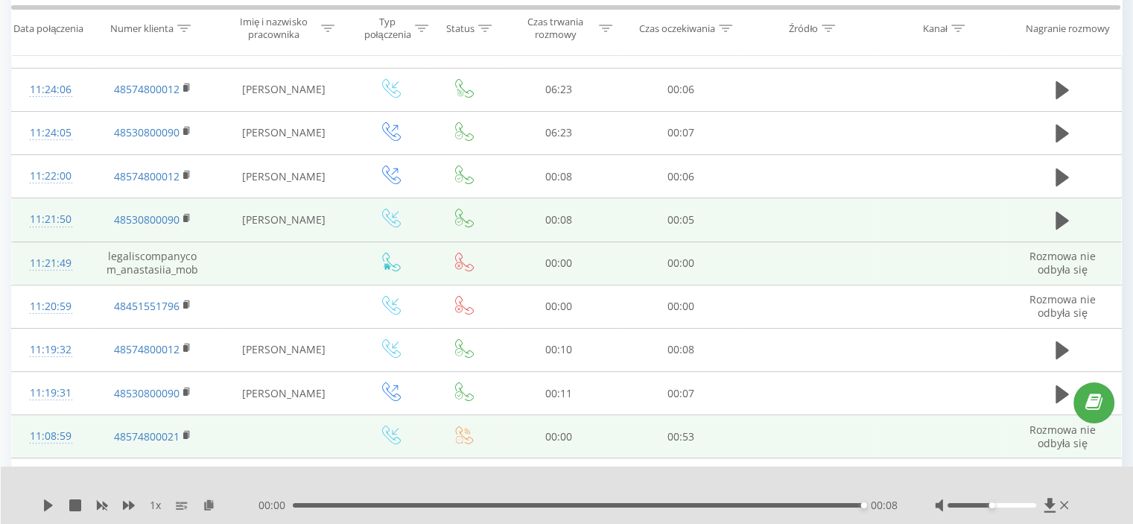
scroll to position [247, 0]
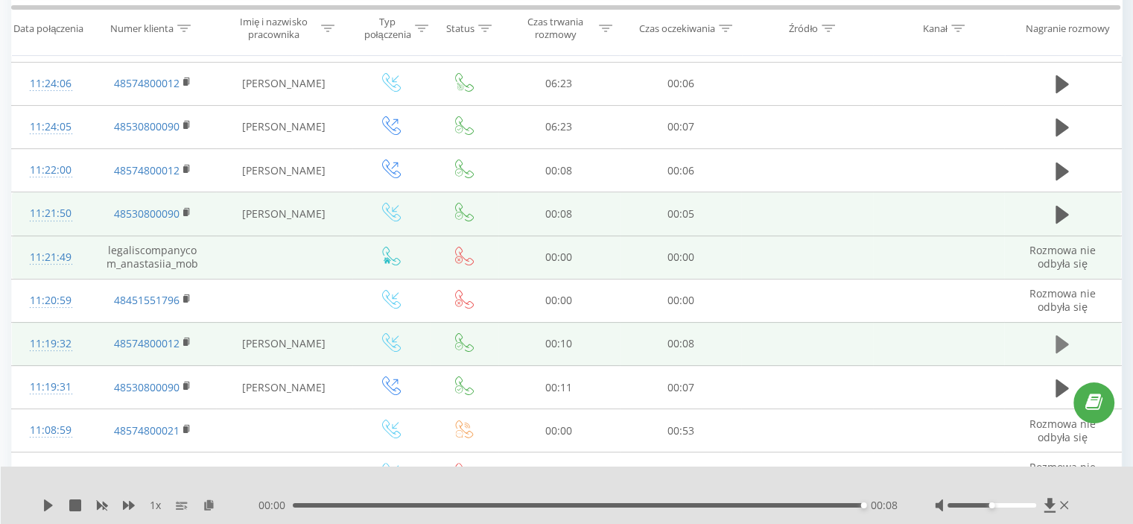
click at [1061, 346] on icon at bounding box center [1062, 344] width 13 height 18
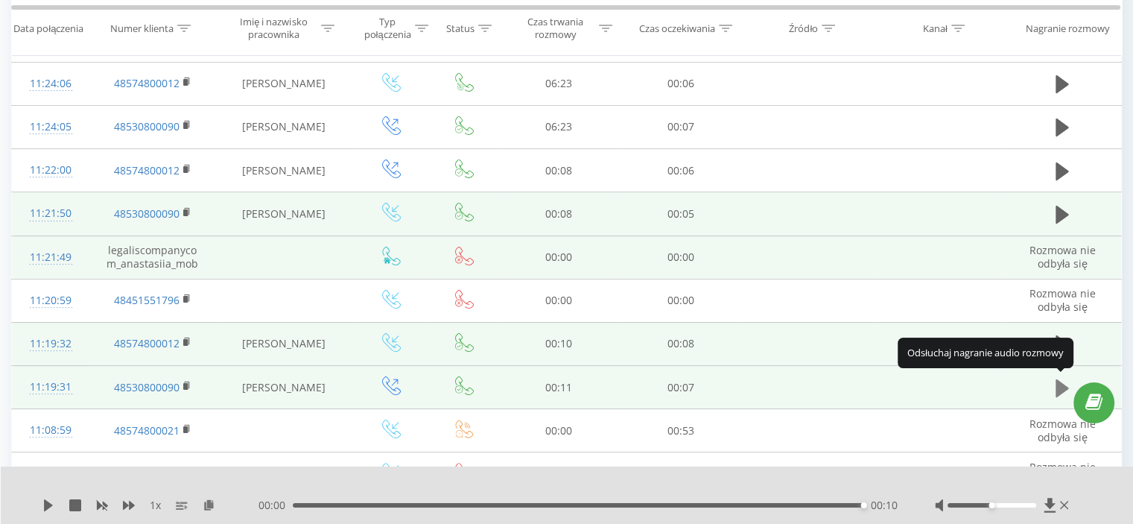
click at [1063, 387] on icon at bounding box center [1062, 387] width 13 height 18
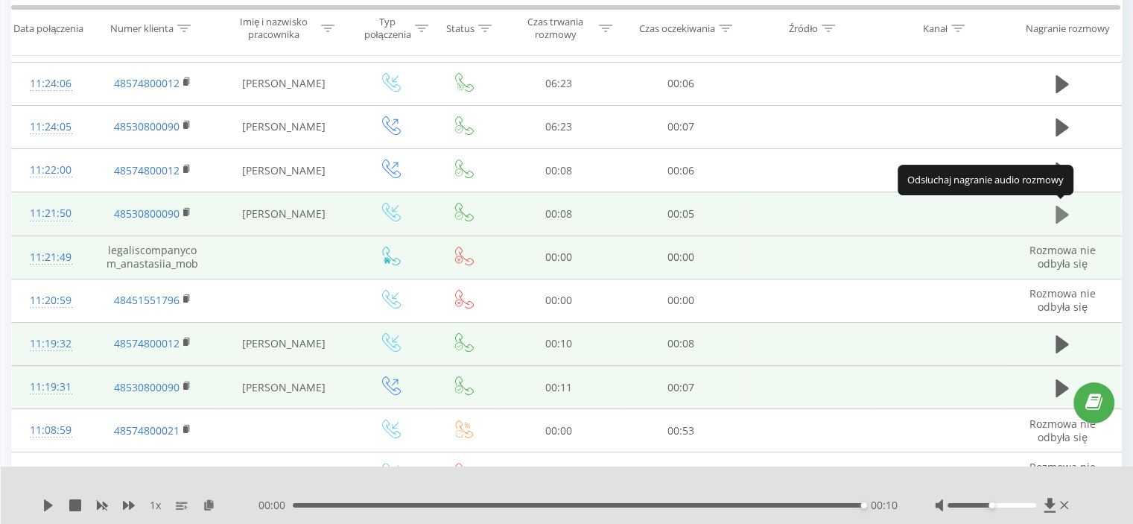
click at [1062, 215] on icon at bounding box center [1062, 215] width 13 height 18
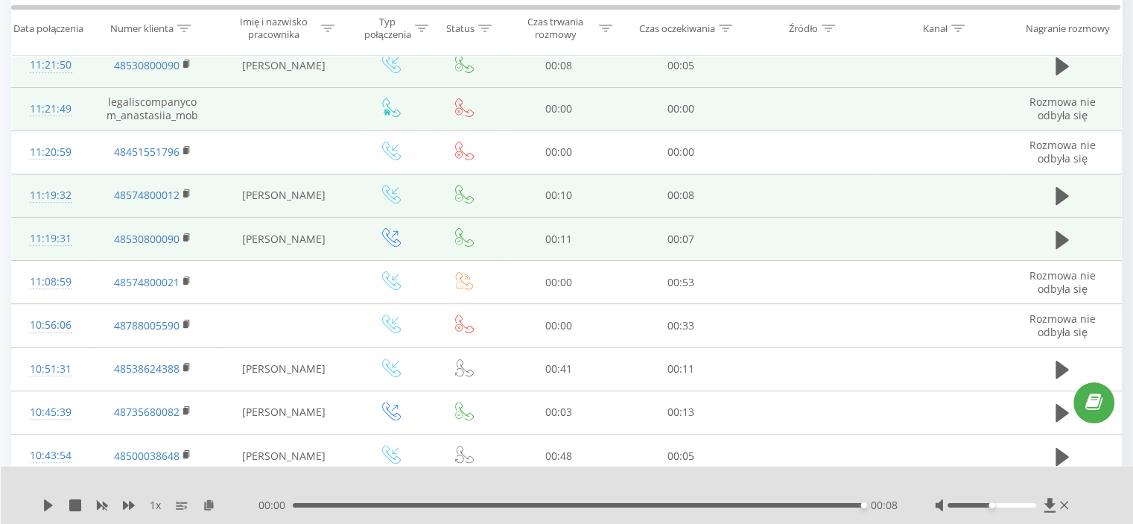
scroll to position [396, 0]
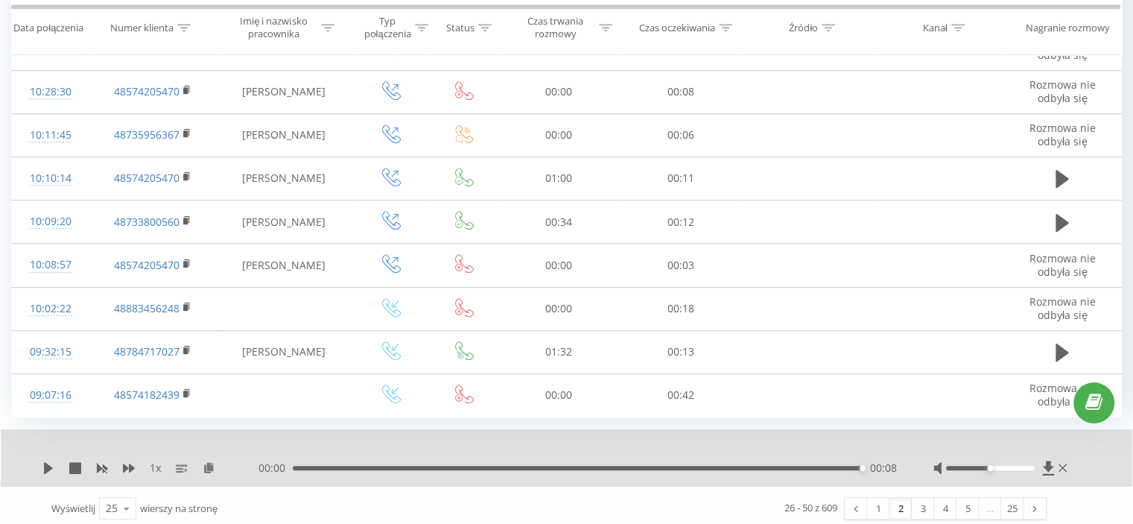
scroll to position [891, 0]
click at [897, 501] on link "2" at bounding box center [901, 506] width 22 height 21
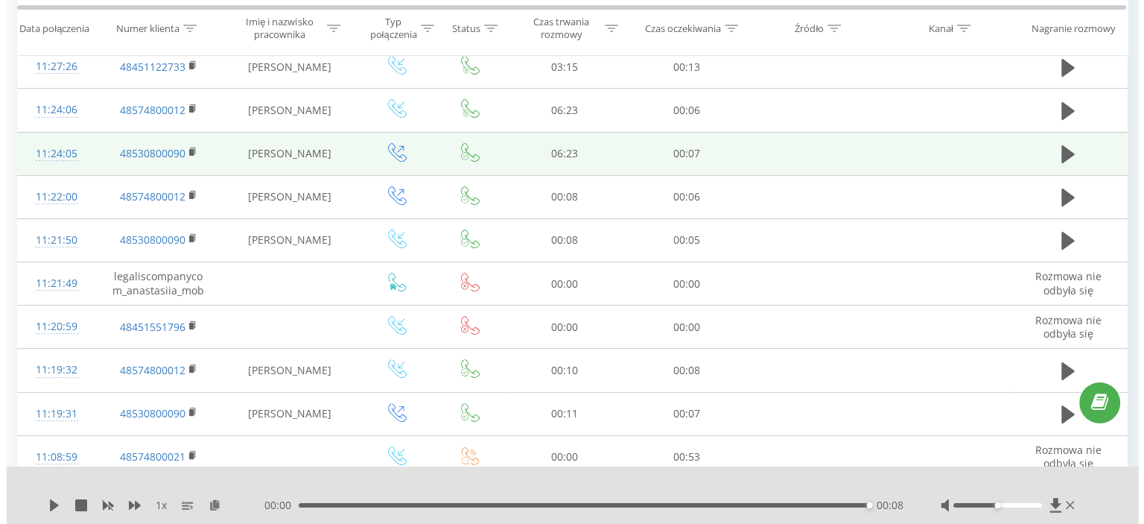
scroll to position [396, 0]
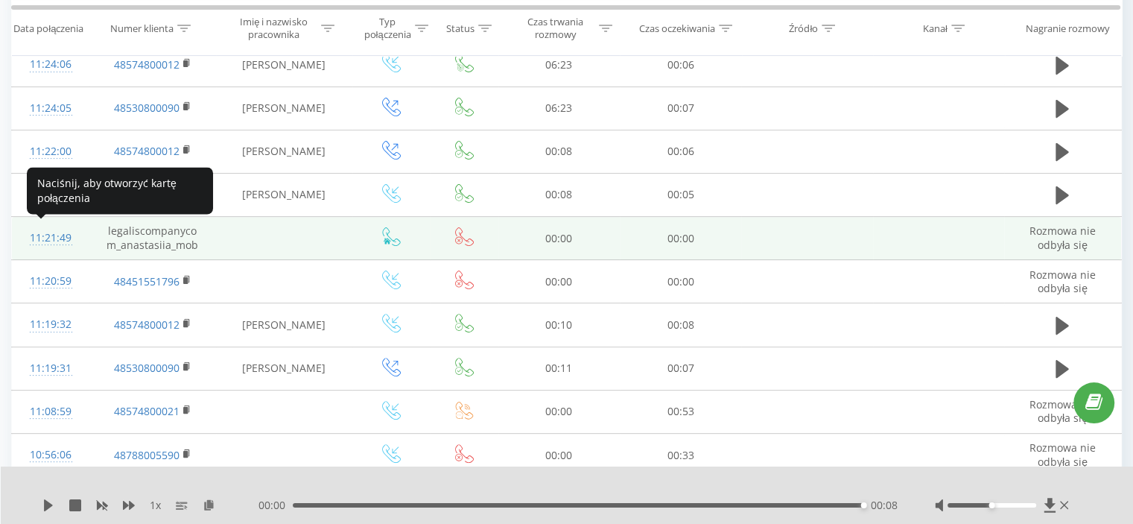
click at [48, 234] on div "11:21:49" at bounding box center [51, 238] width 48 height 29
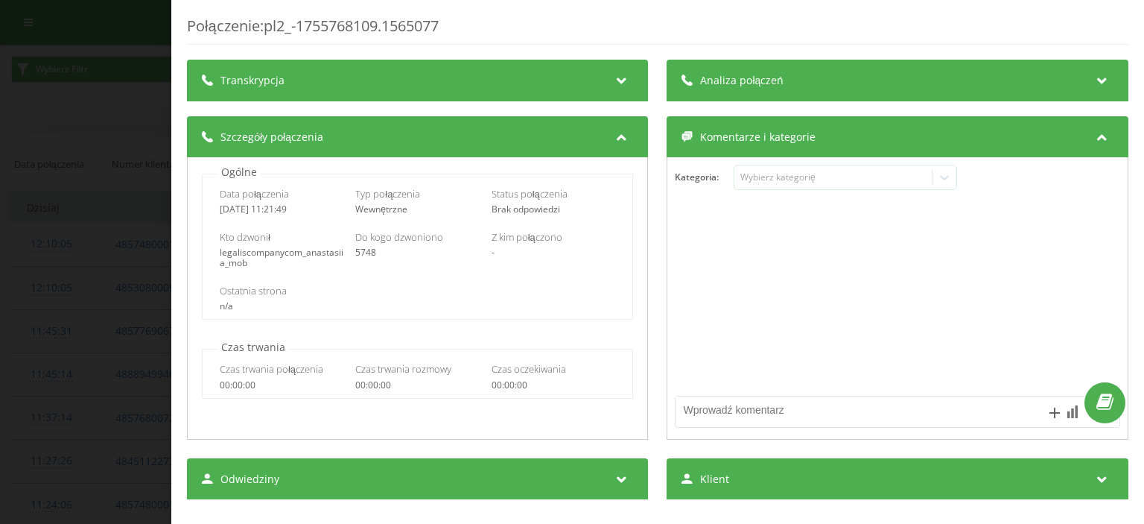
click at [101, 53] on div "Połączenie : pl2_-1755768109.1565077 Transkrypcja Aby móc analizować przyszłe p…" at bounding box center [572, 262] width 1144 height 524
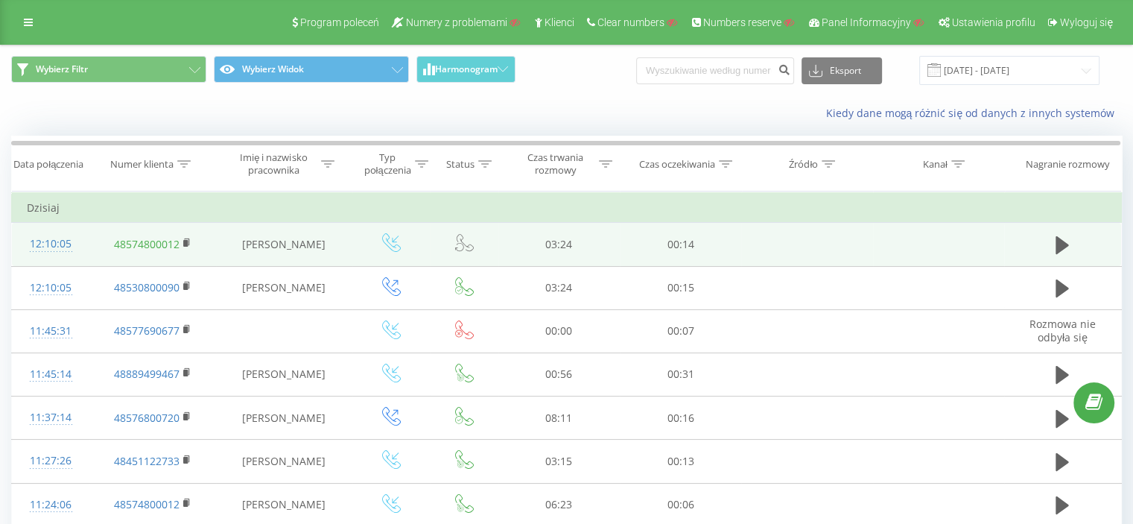
click at [137, 244] on link "48574800012" at bounding box center [147, 244] width 66 height 14
